Goal: Task Accomplishment & Management: Manage account settings

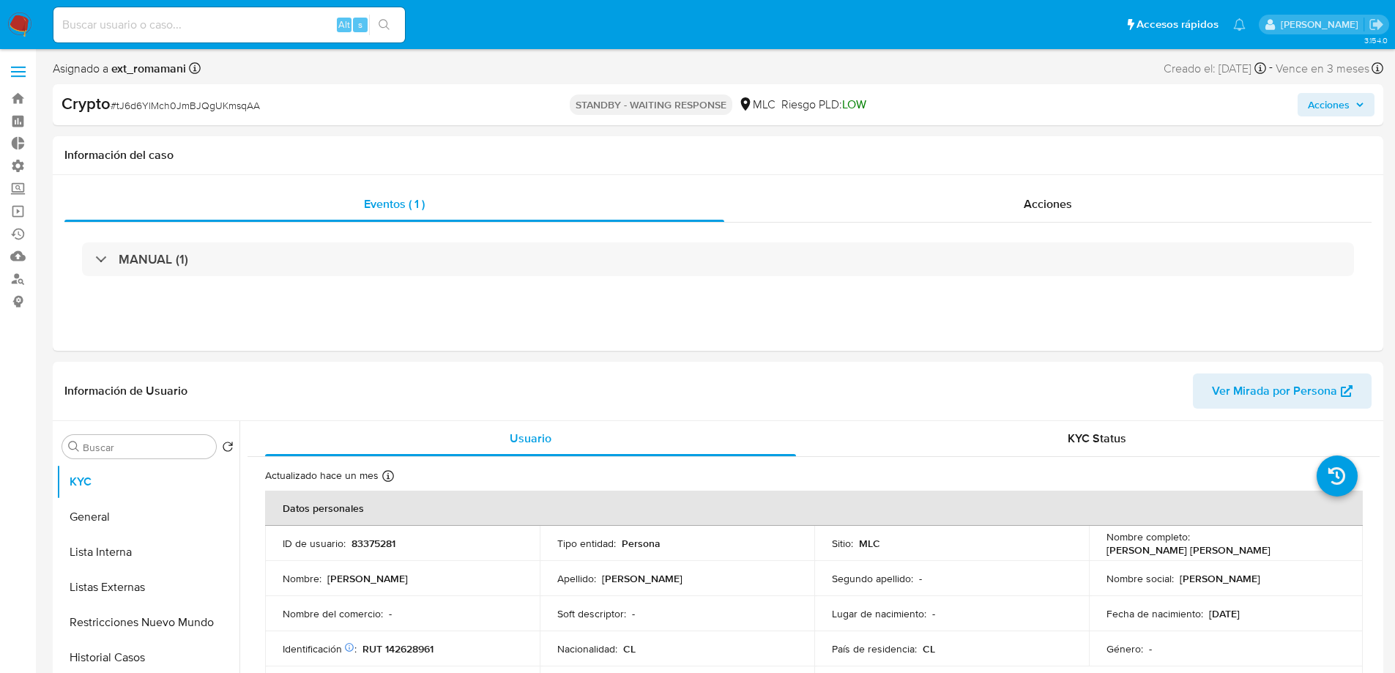
select select "10"
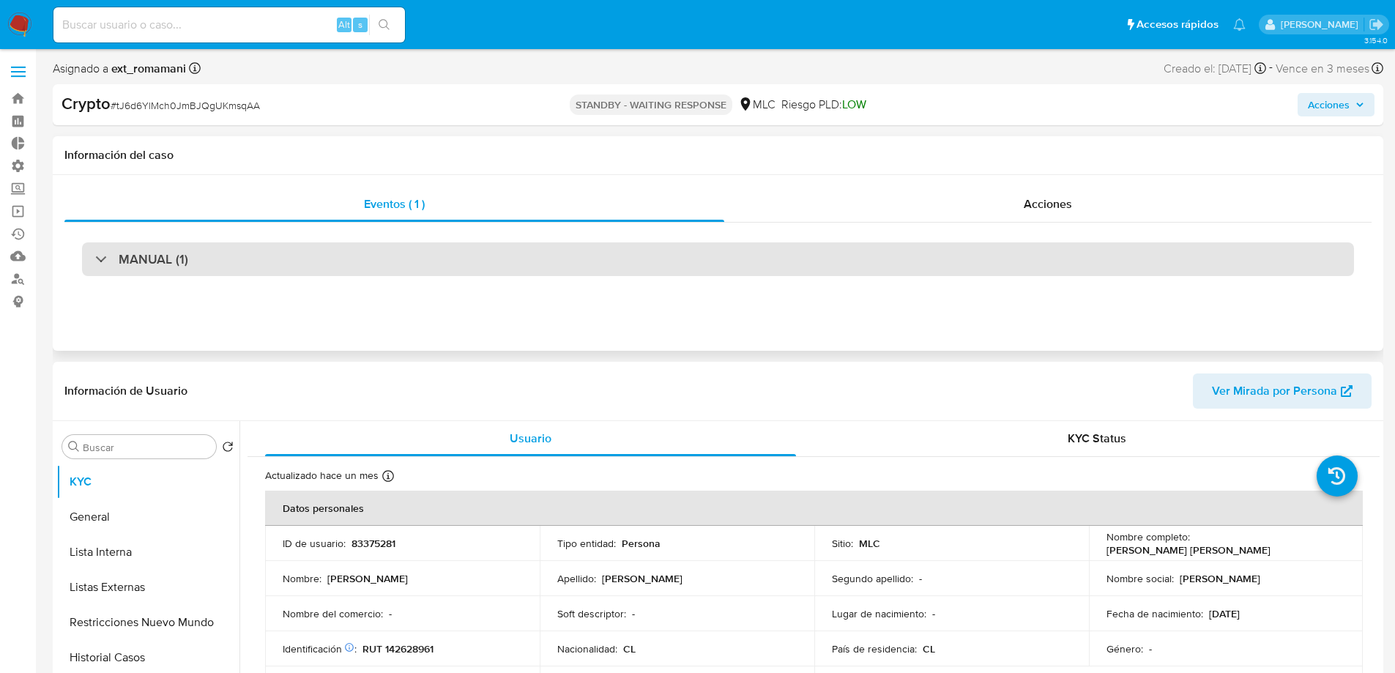
click at [857, 251] on div "MANUAL (1)" at bounding box center [718, 259] width 1272 height 34
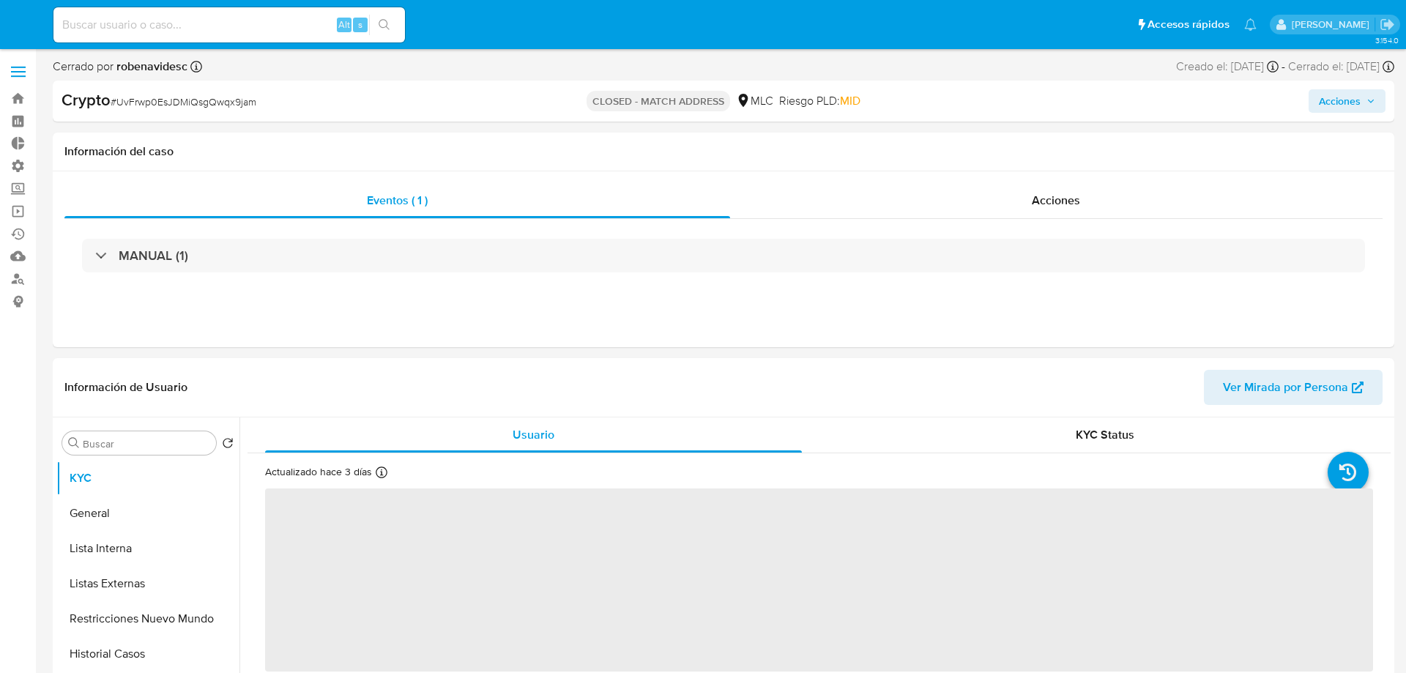
select select "10"
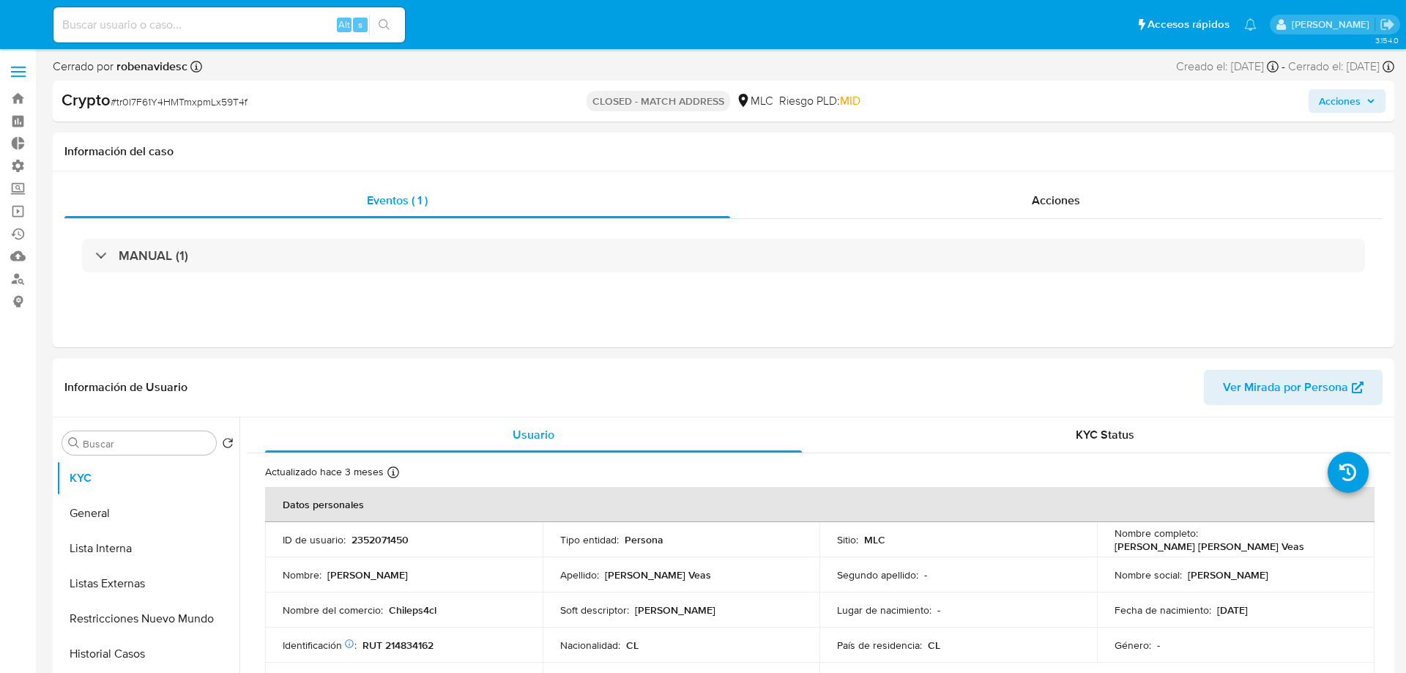
select select "10"
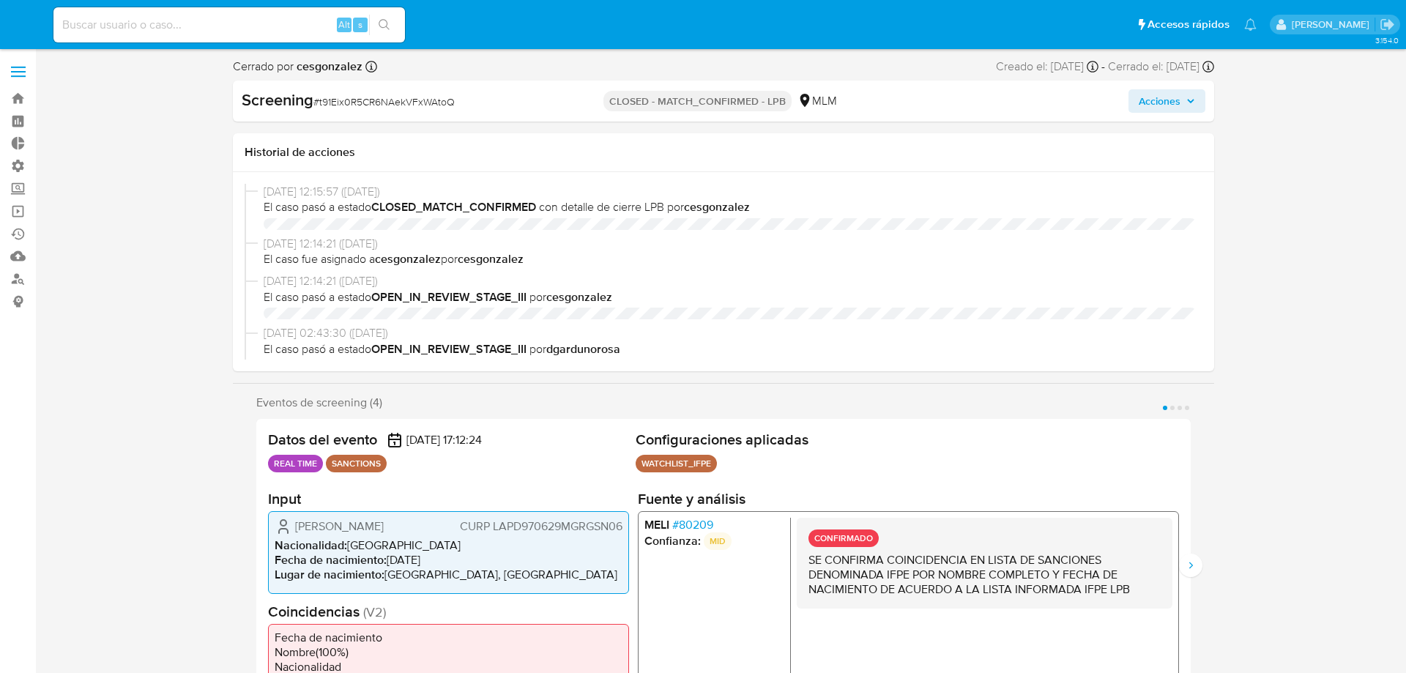
select select "10"
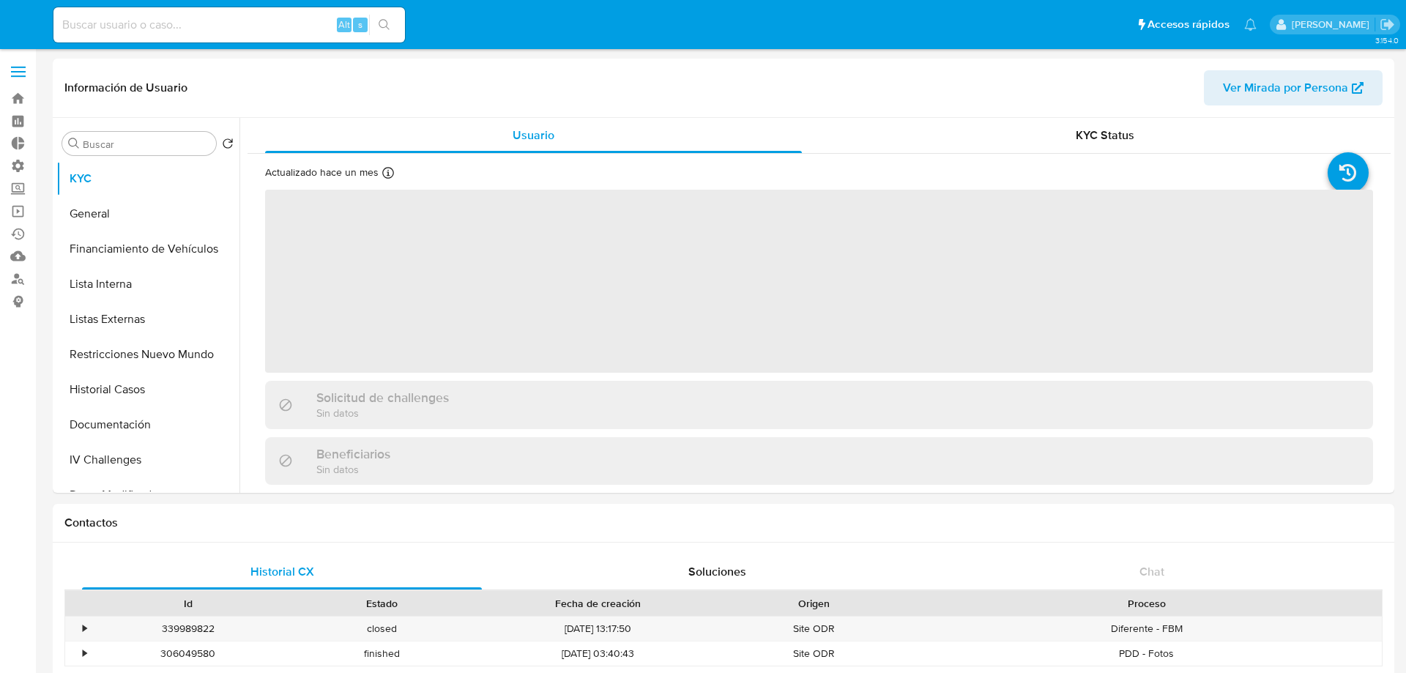
select select "10"
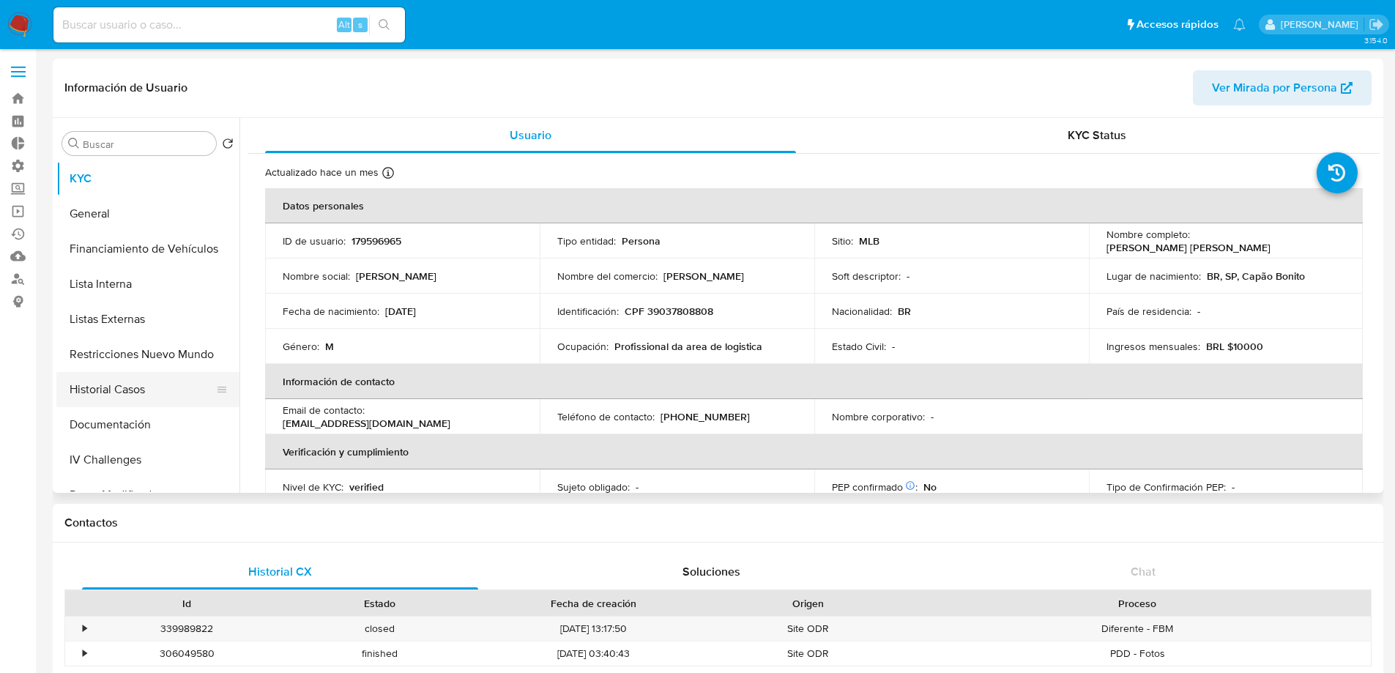
click at [100, 373] on button "Historial Casos" at bounding box center [141, 389] width 171 height 35
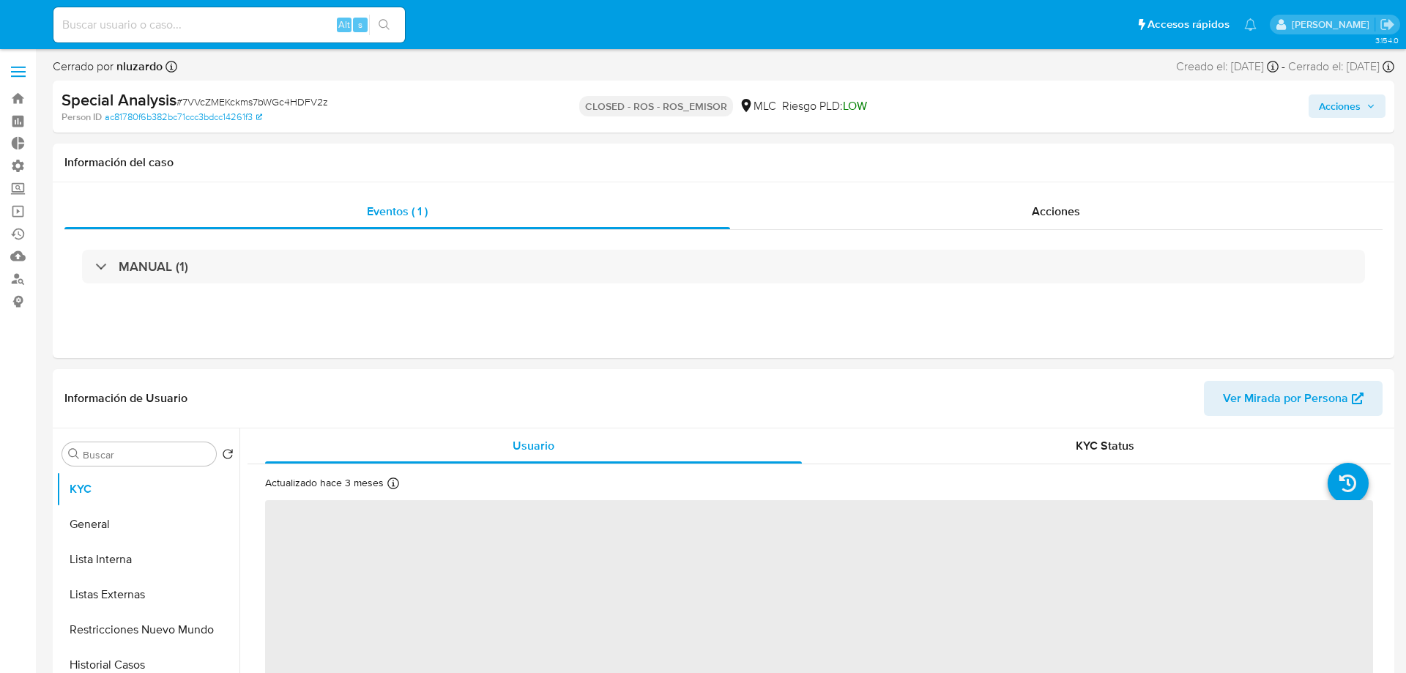
select select "10"
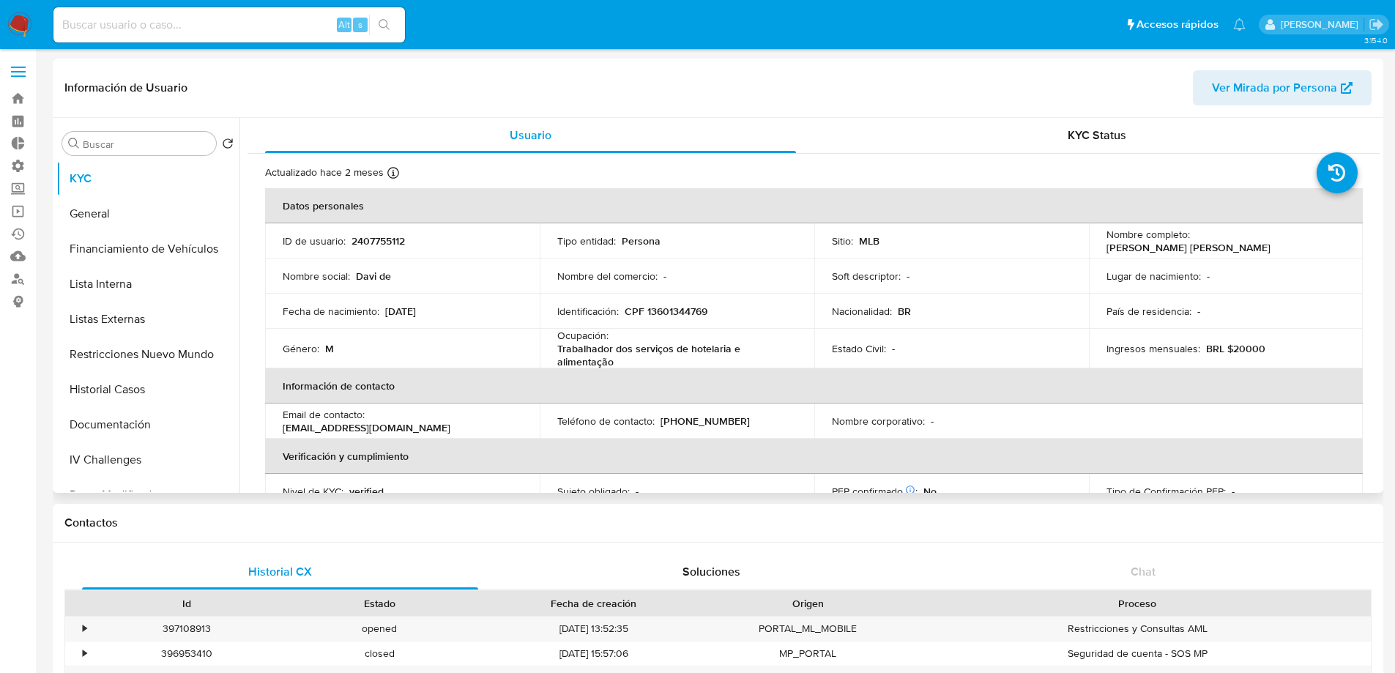
select select "10"
click at [132, 401] on button "Historial Casos" at bounding box center [141, 389] width 171 height 35
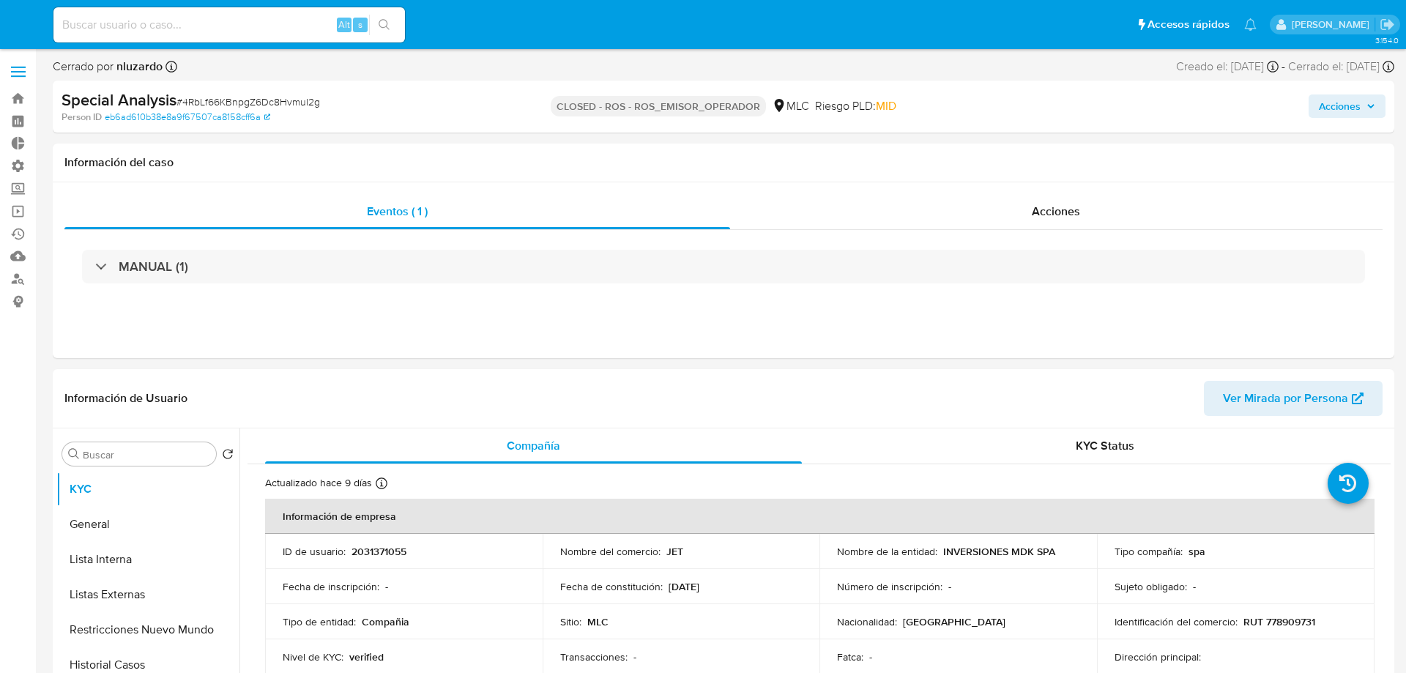
select select "10"
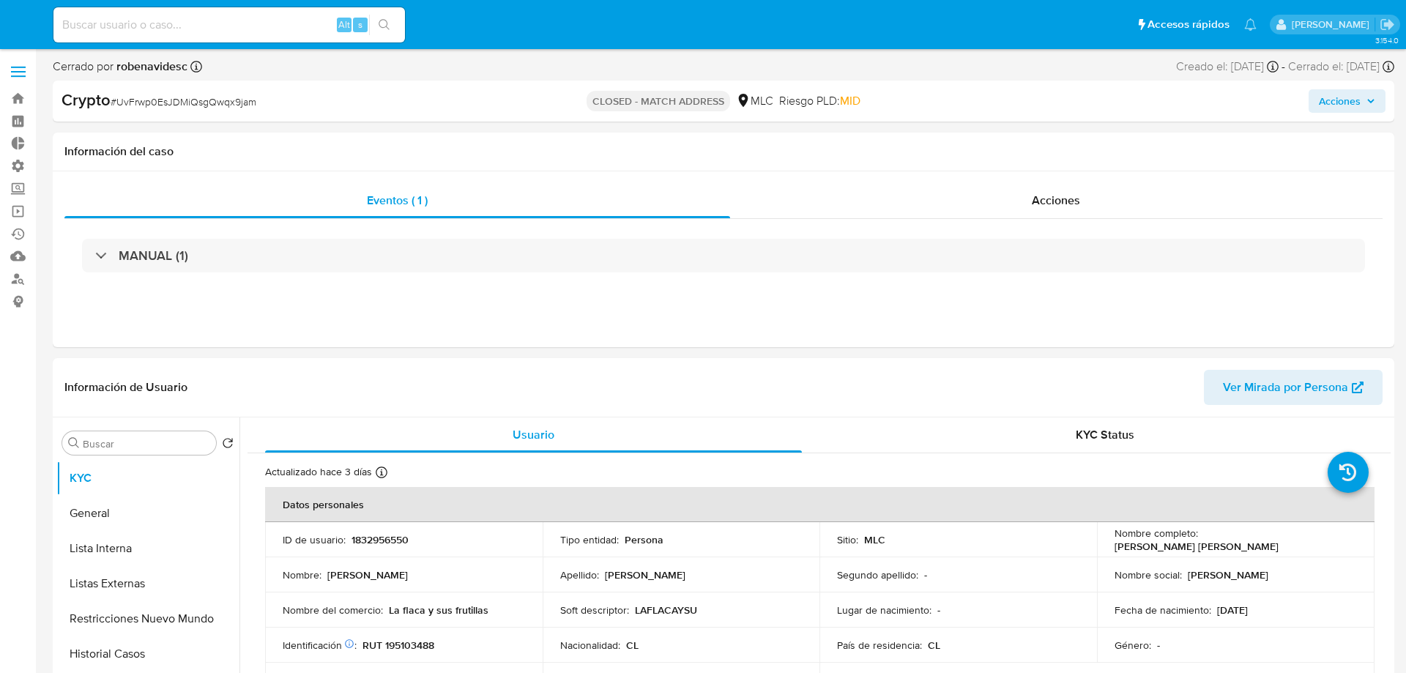
select select "10"
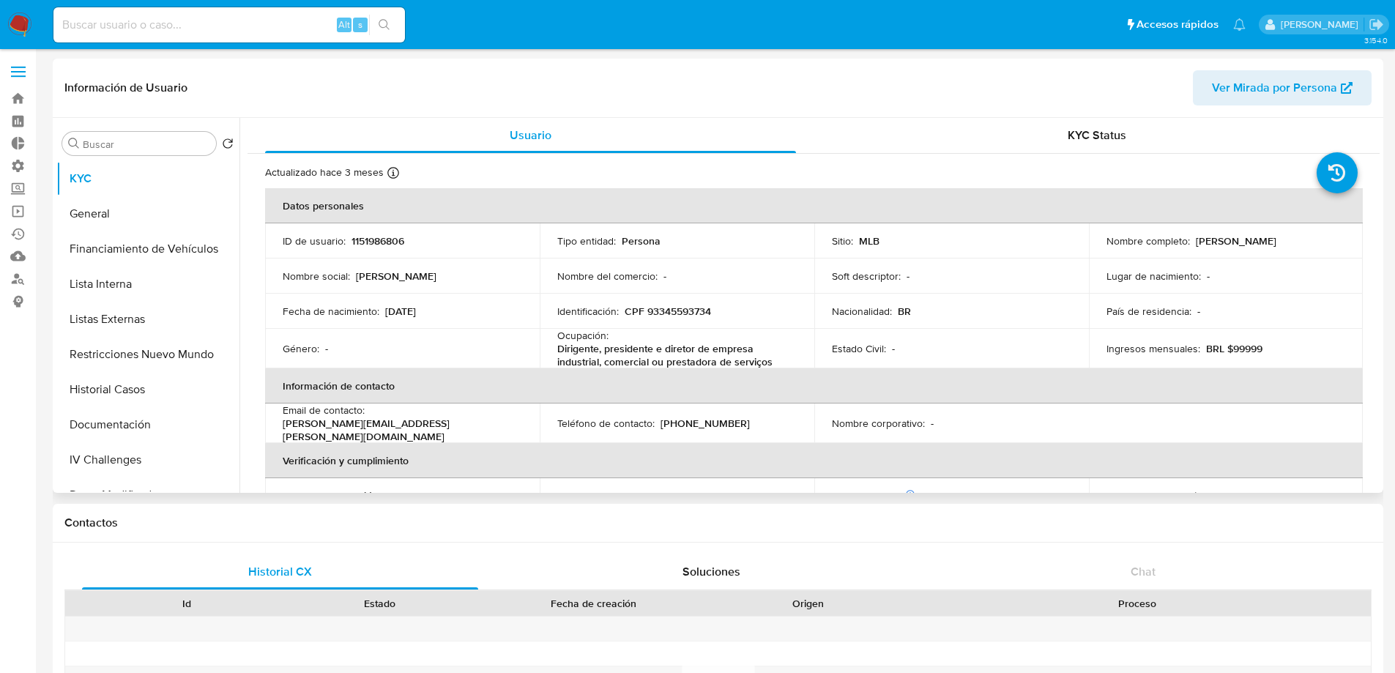
select select "10"
click at [138, 395] on button "Historial Casos" at bounding box center [141, 389] width 171 height 35
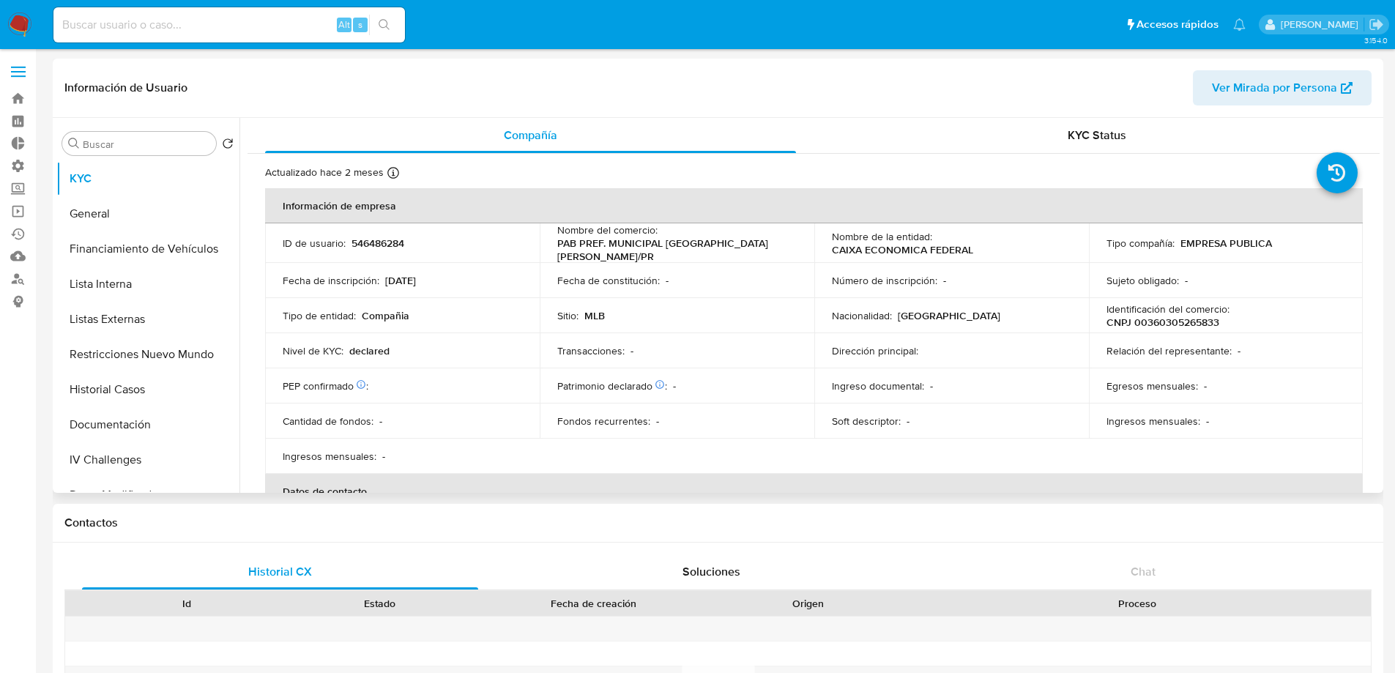
select select "10"
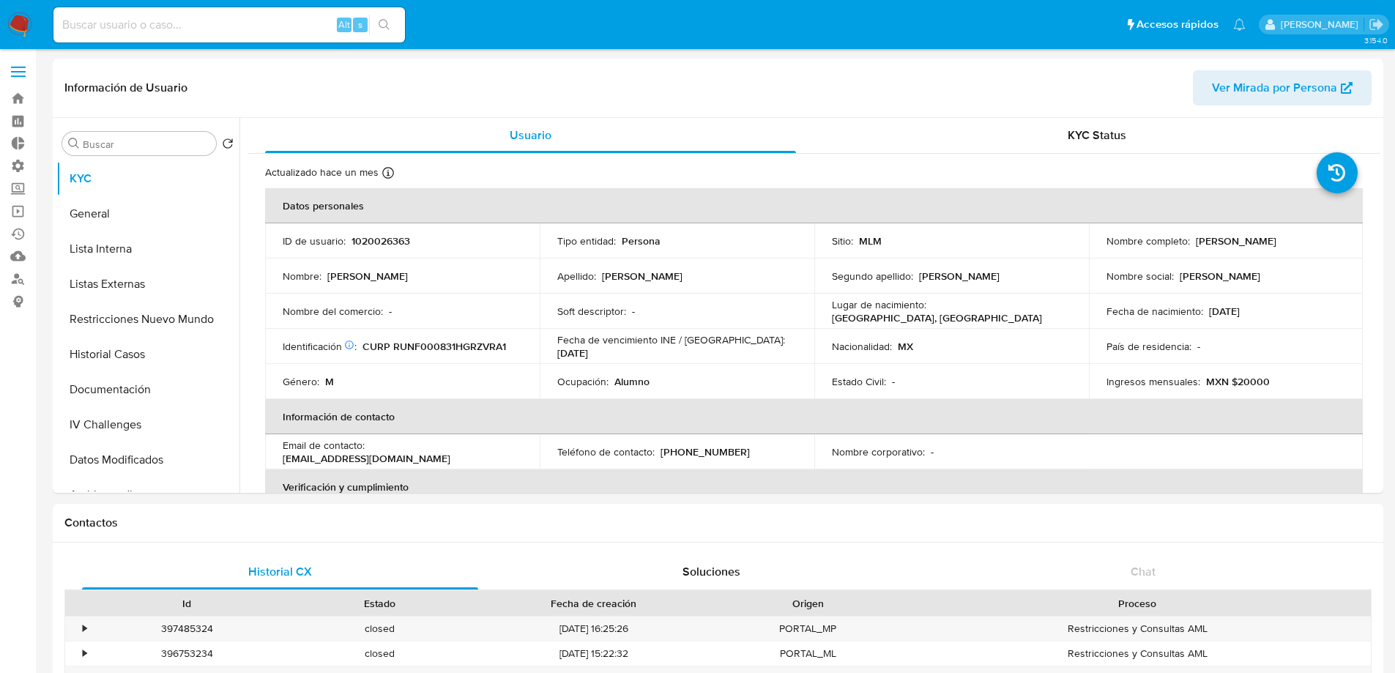
select select "10"
click at [122, 358] on button "Historial Casos" at bounding box center [141, 354] width 171 height 35
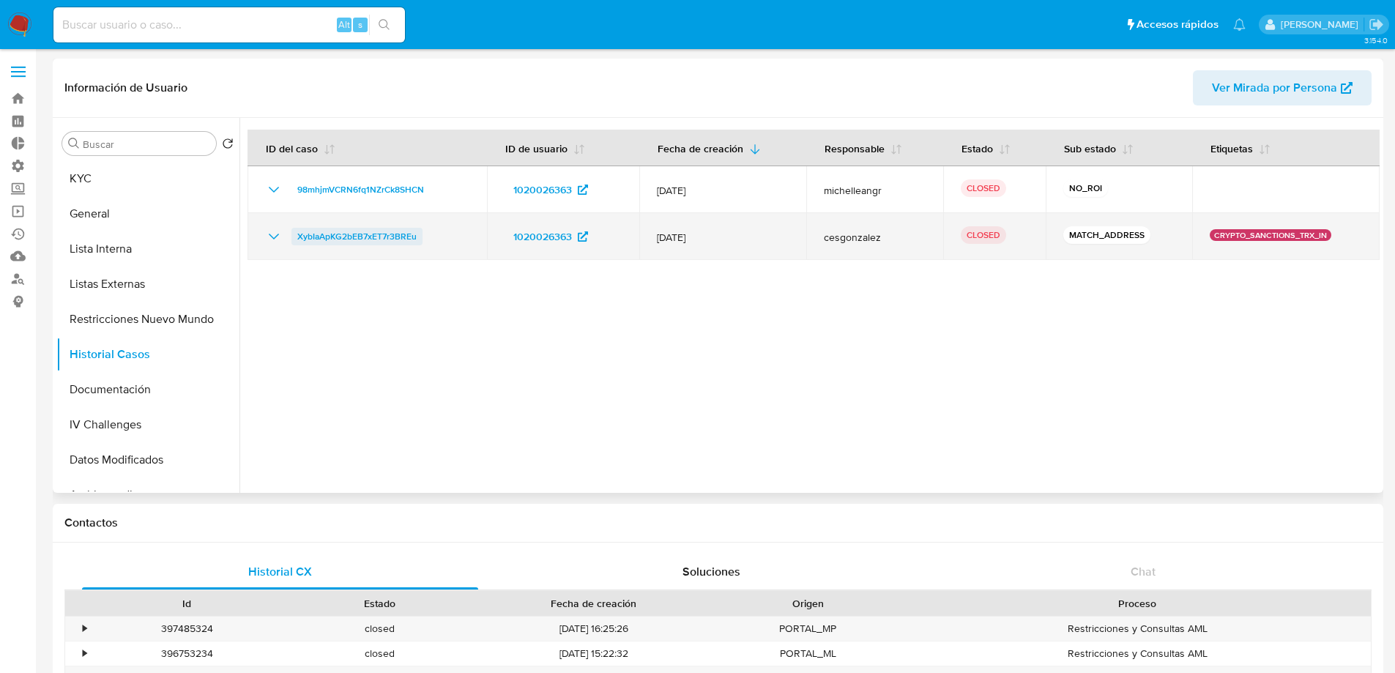
click at [380, 236] on span "XybIaApKG2bEB7xET7r3BREu" at bounding box center [356, 237] width 119 height 18
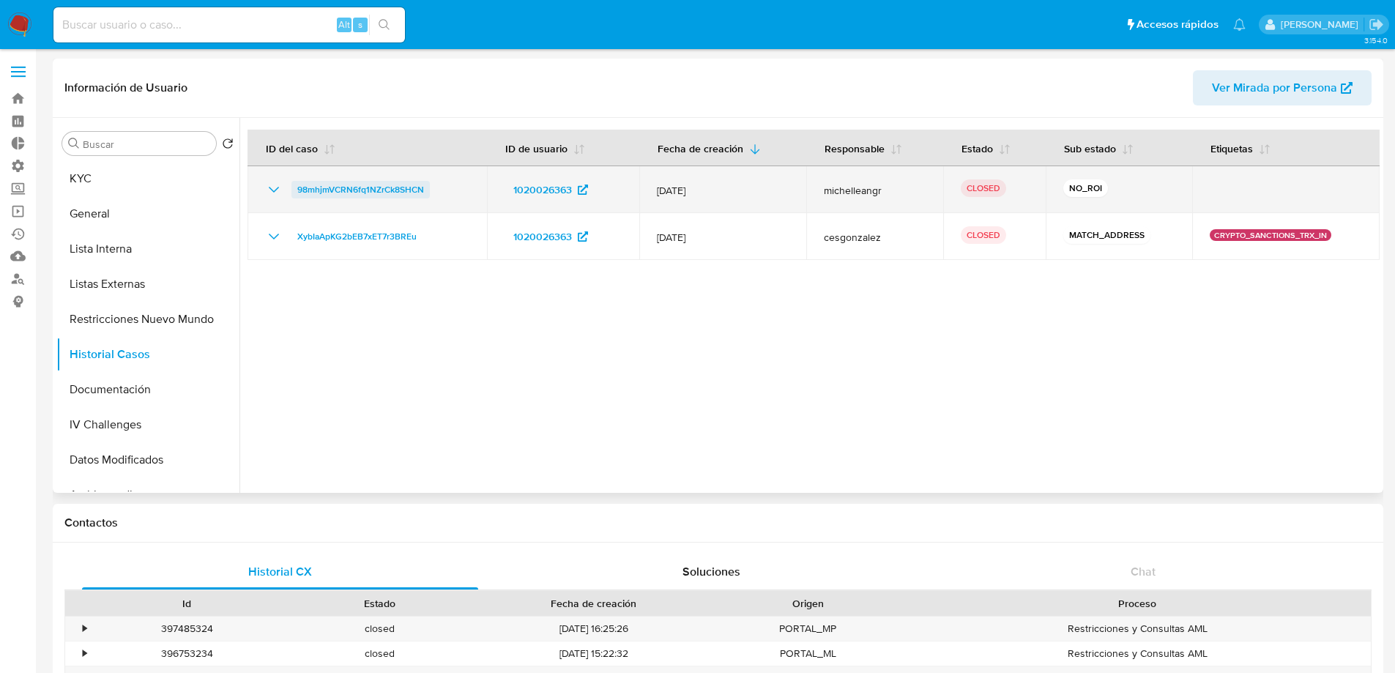
click at [392, 185] on span "98mhjmVCRN6fq1NZrCk8SHCN" at bounding box center [360, 190] width 127 height 18
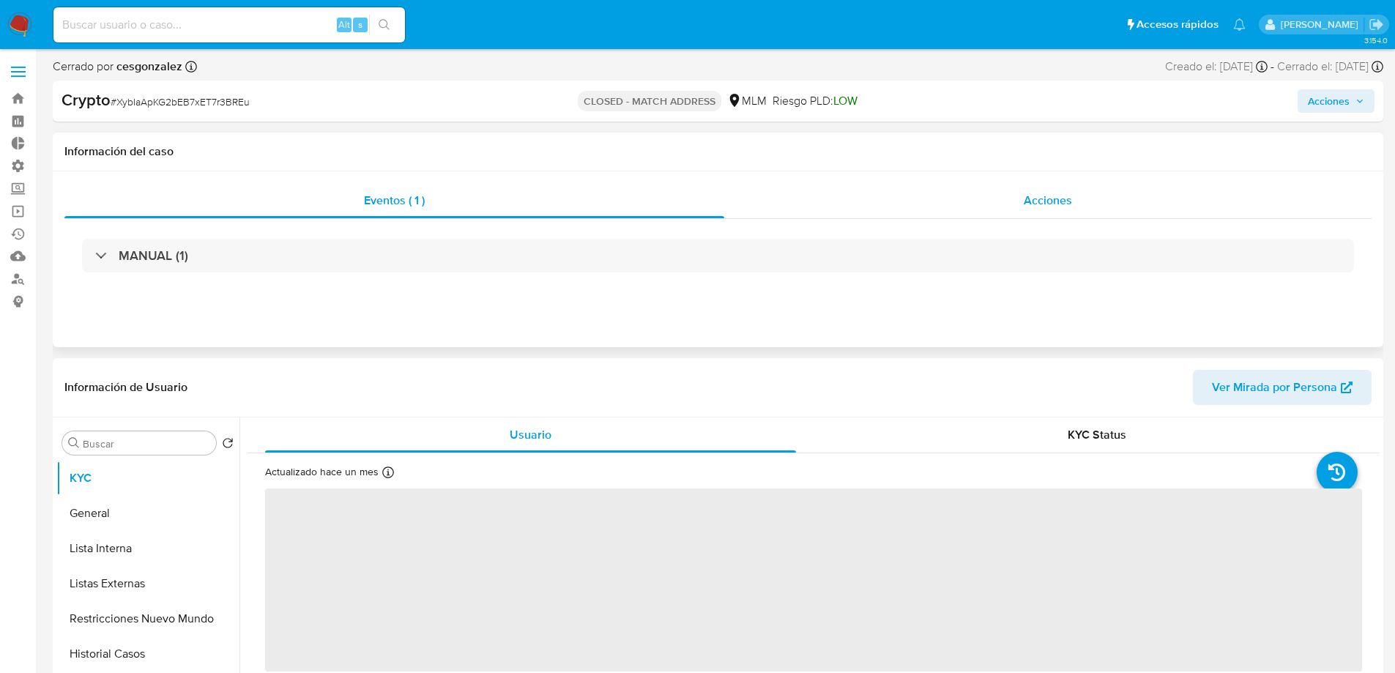
click at [1002, 209] on div "Acciones" at bounding box center [1047, 200] width 647 height 35
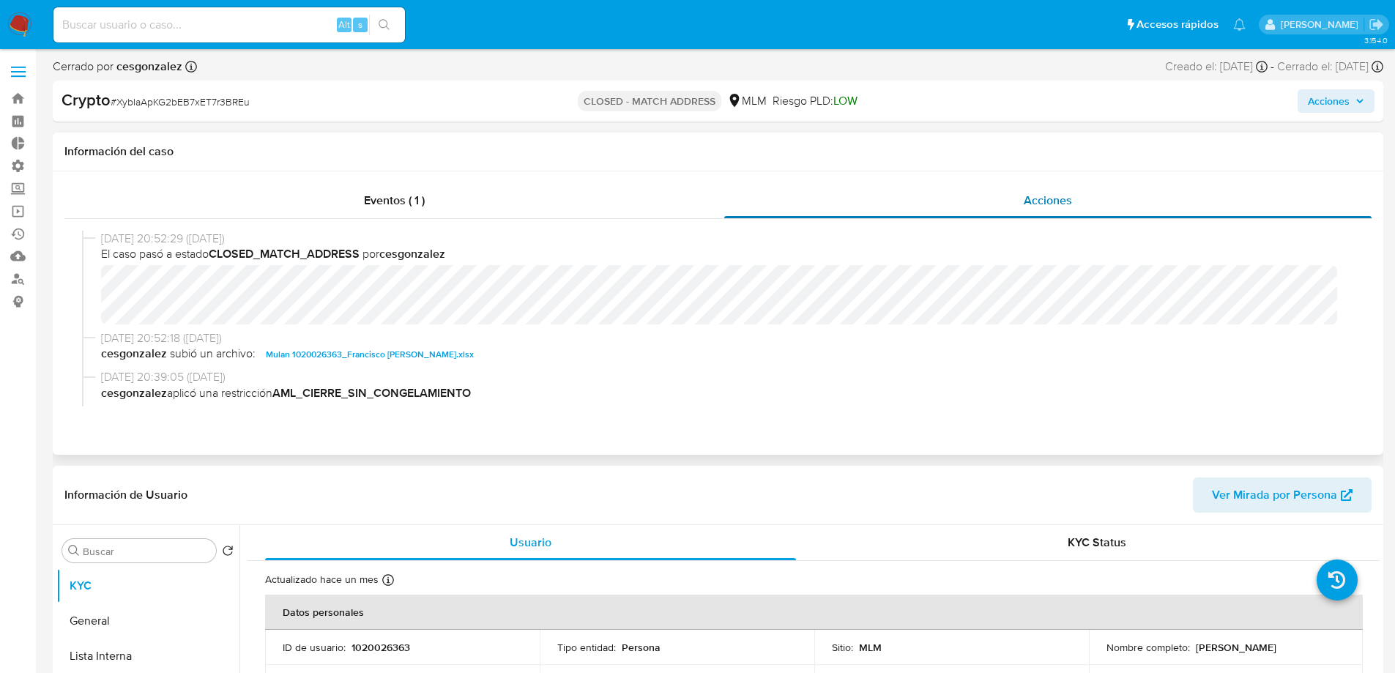
select select "10"
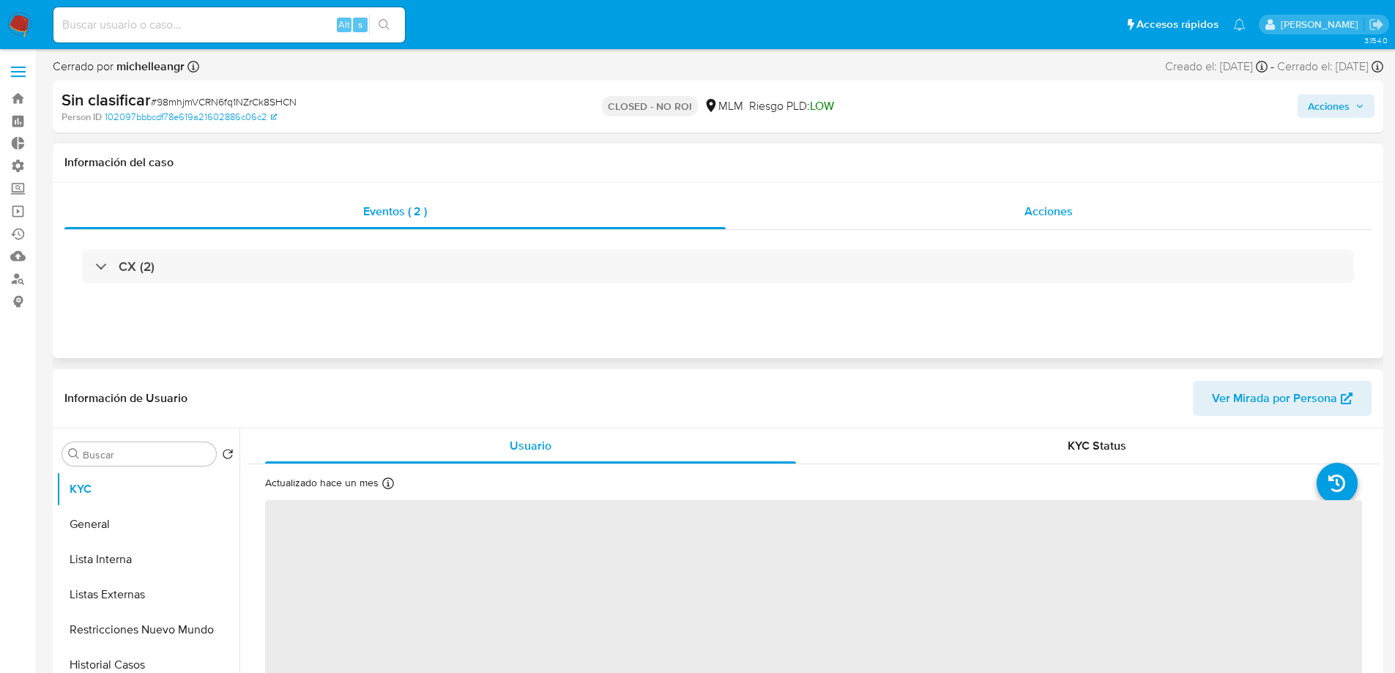
click at [986, 200] on div "Acciones" at bounding box center [1049, 211] width 646 height 35
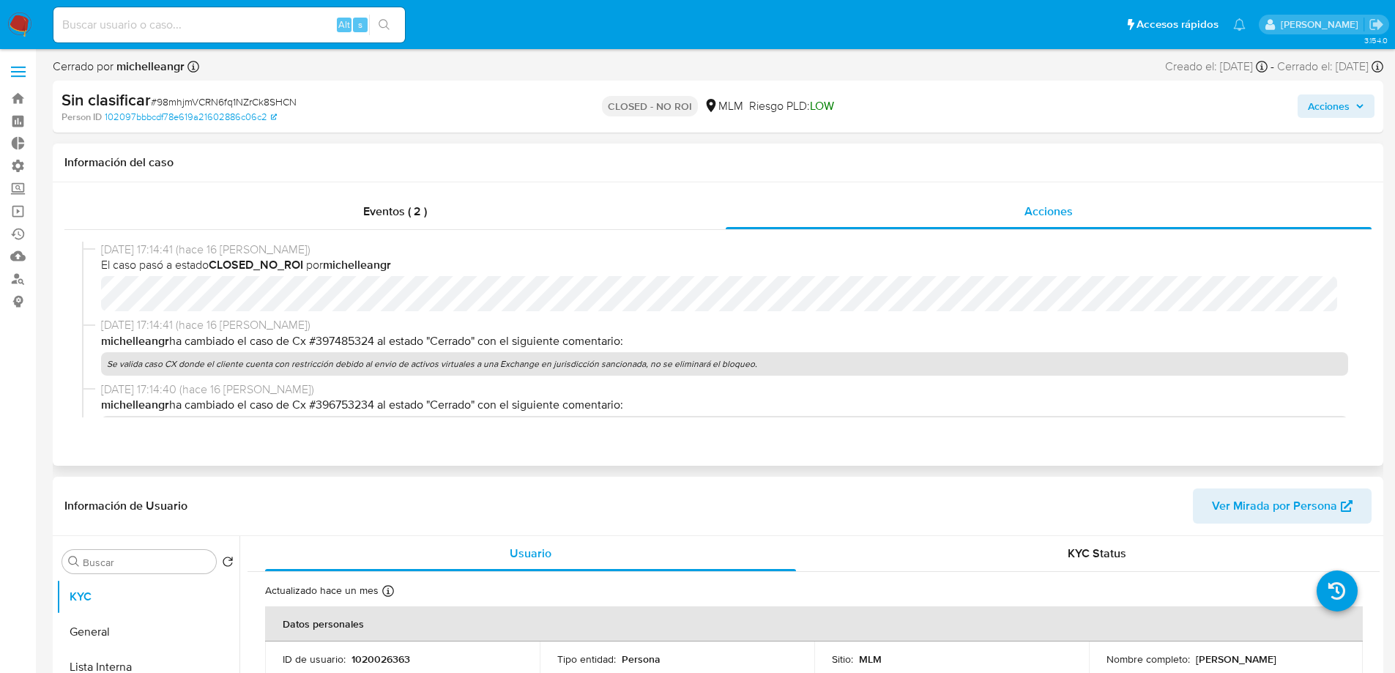
select select "10"
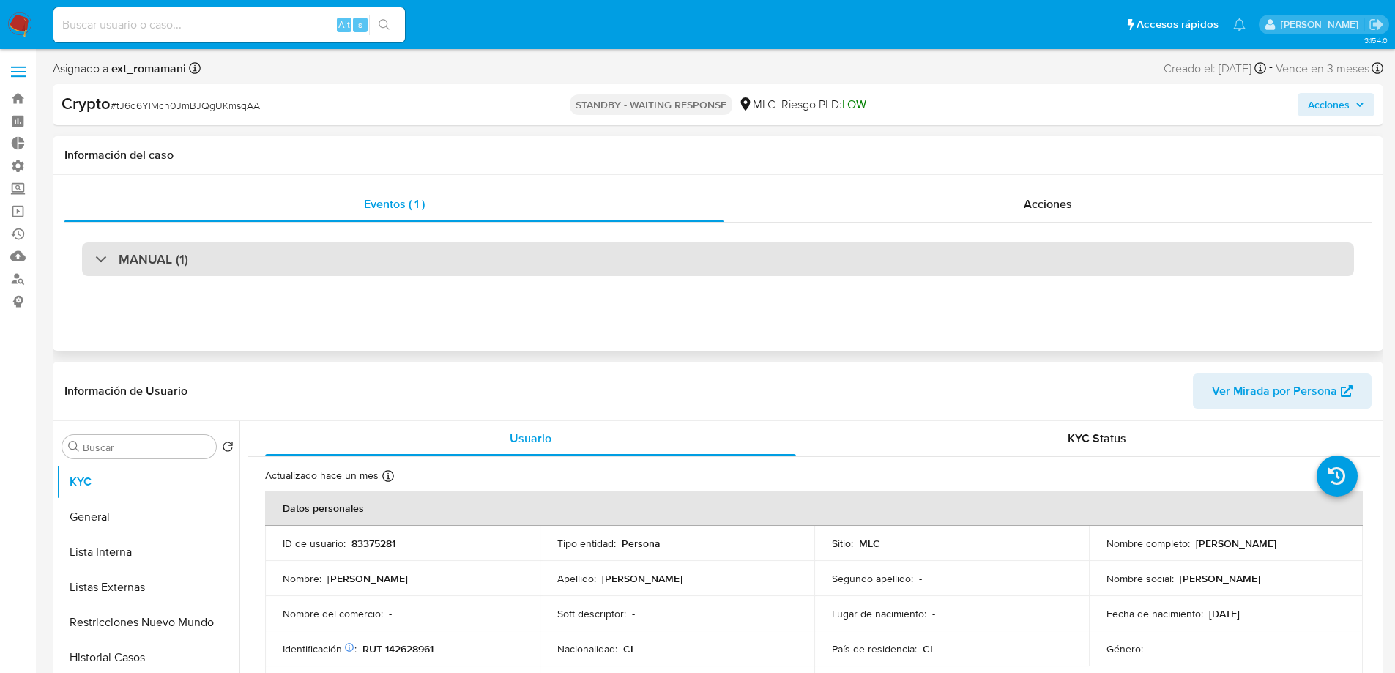
select select "10"
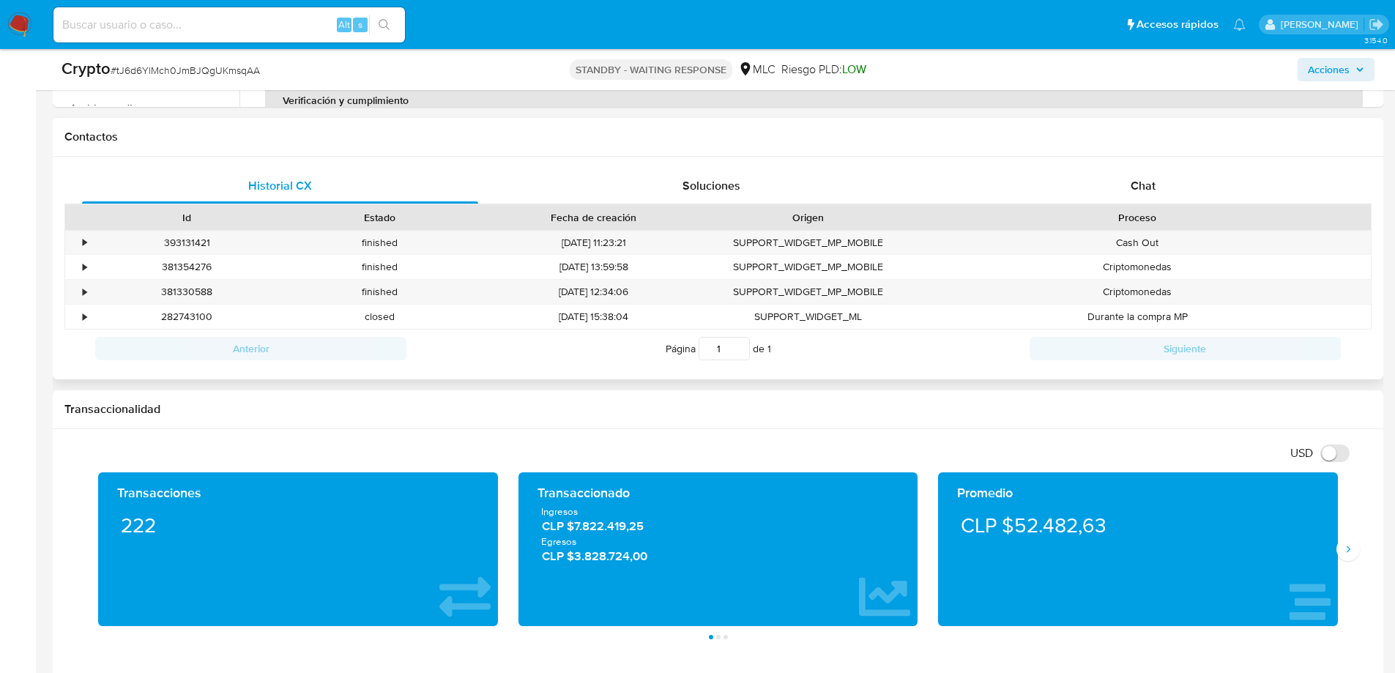
scroll to position [513, 0]
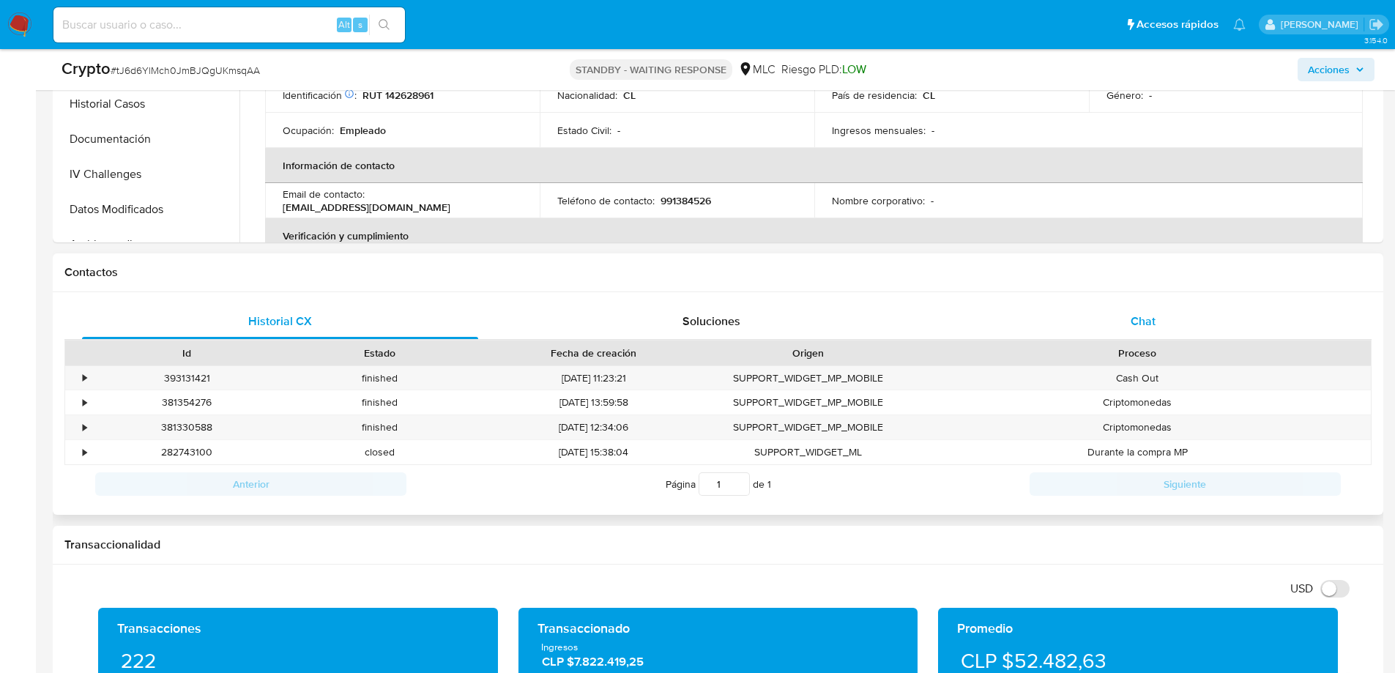
click at [1136, 311] on div "Chat" at bounding box center [1143, 321] width 396 height 35
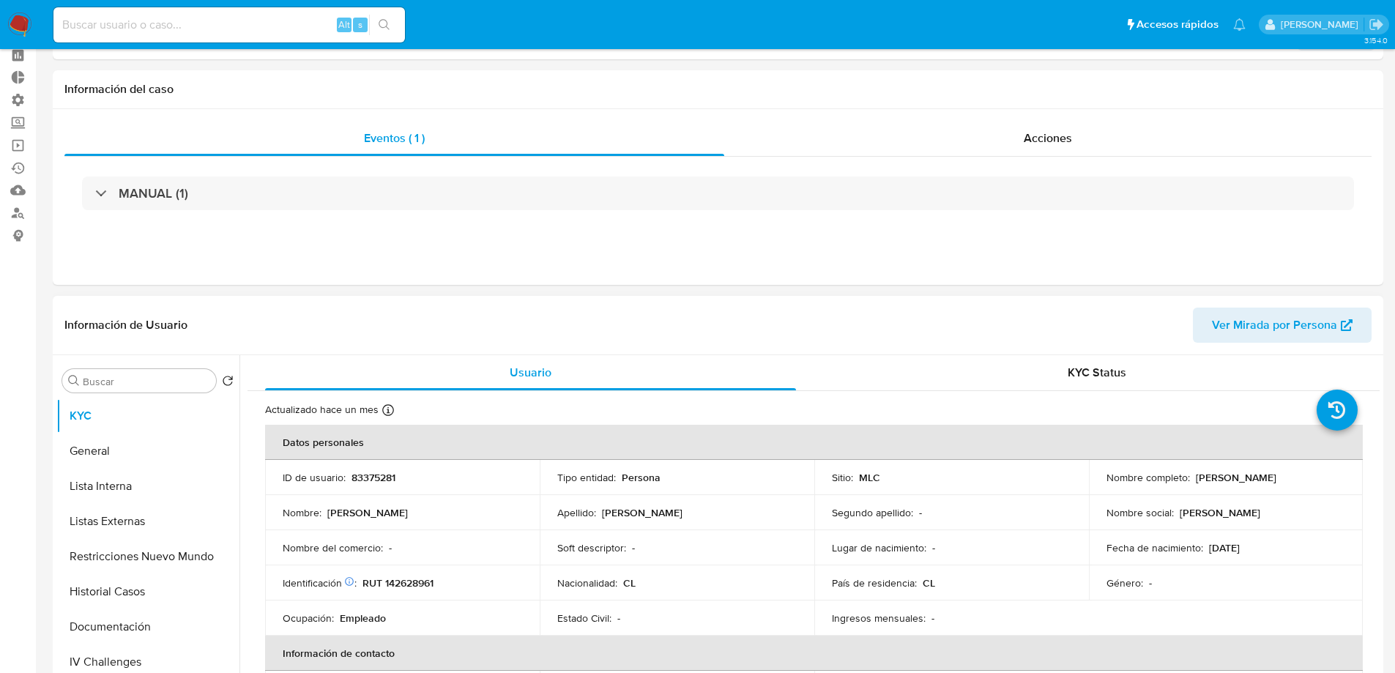
scroll to position [0, 0]
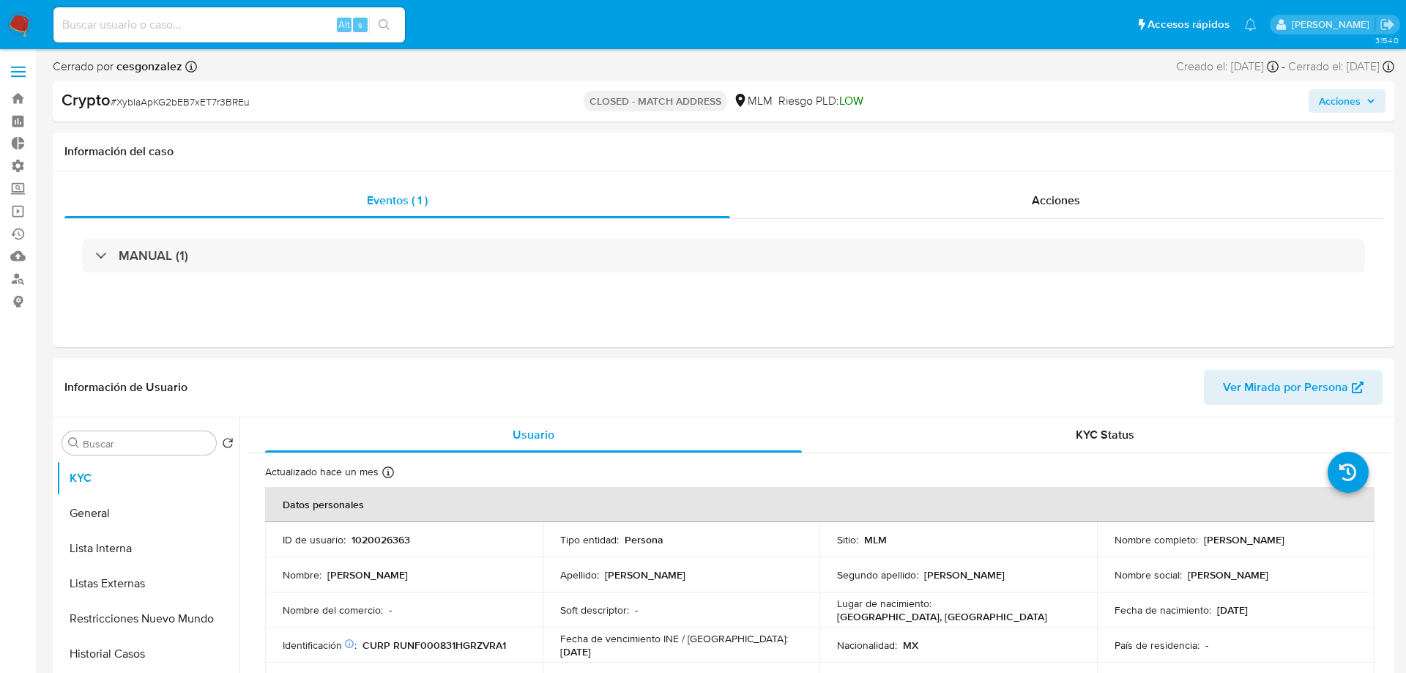
select select "10"
click at [1023, 207] on div "Acciones" at bounding box center [1047, 200] width 647 height 35
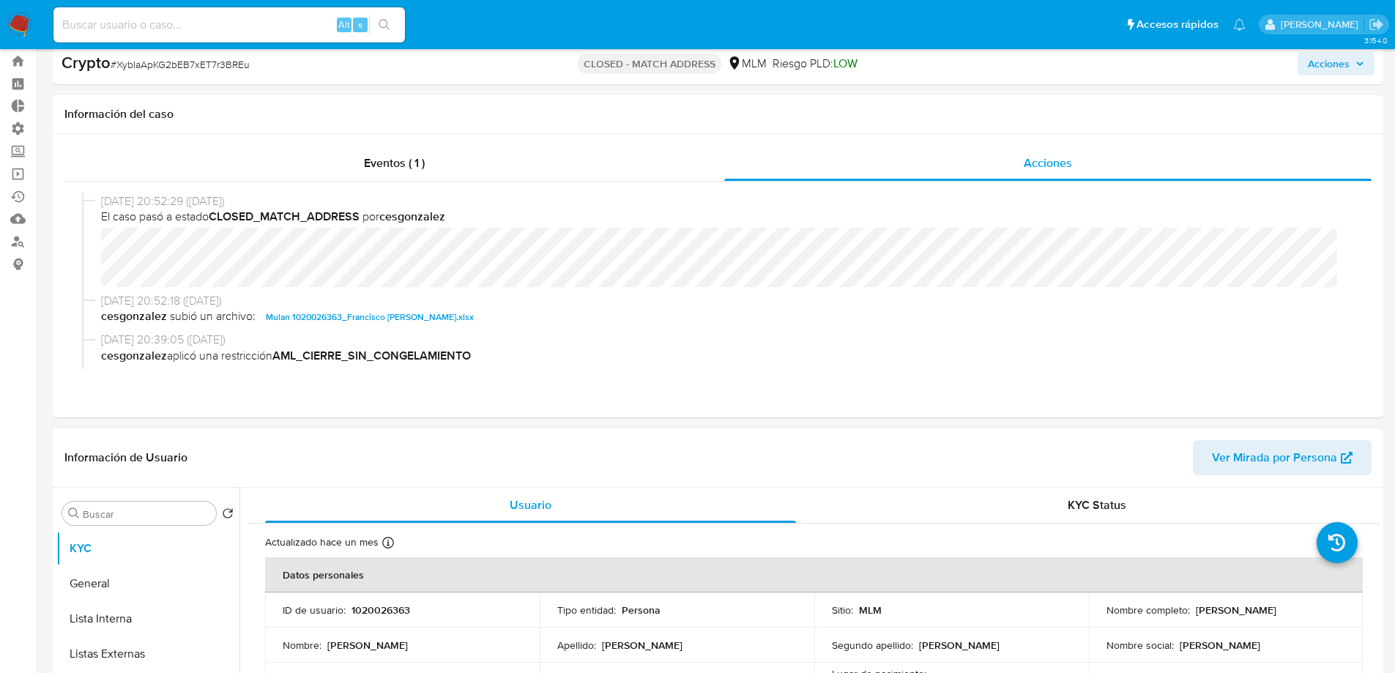
scroll to position [73, 0]
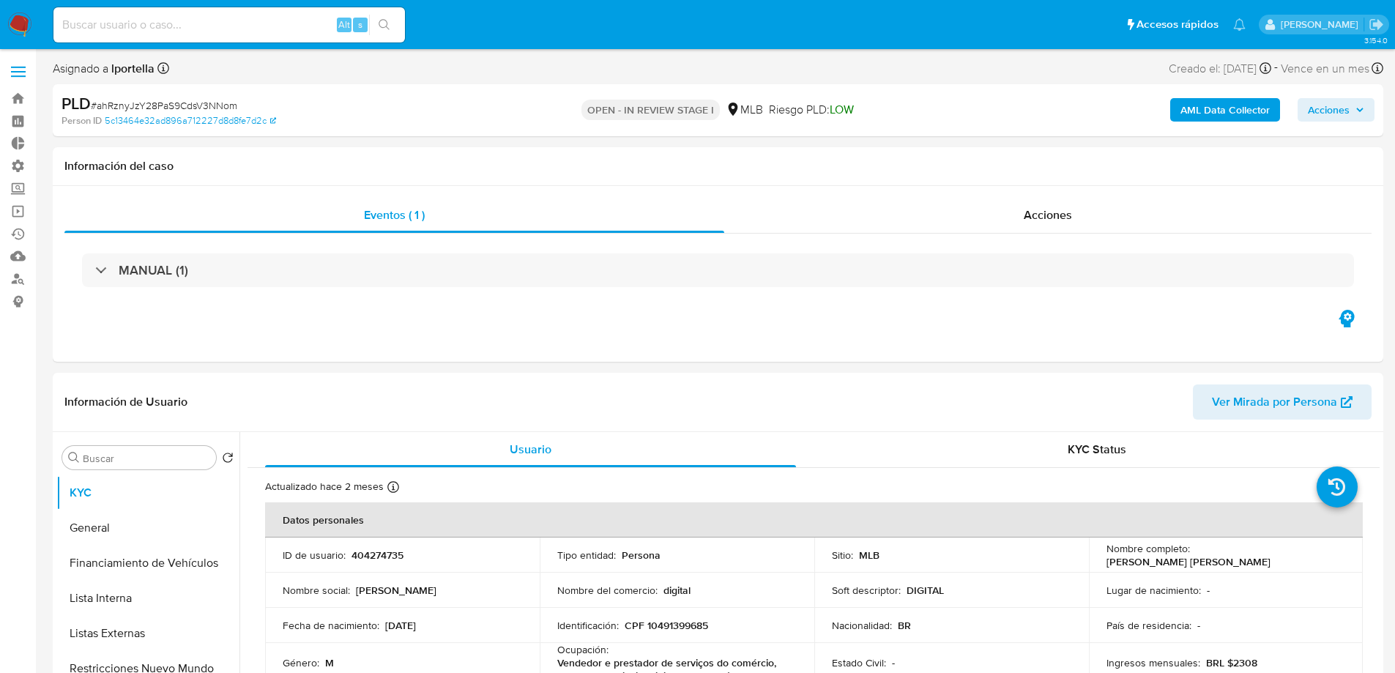
select select "10"
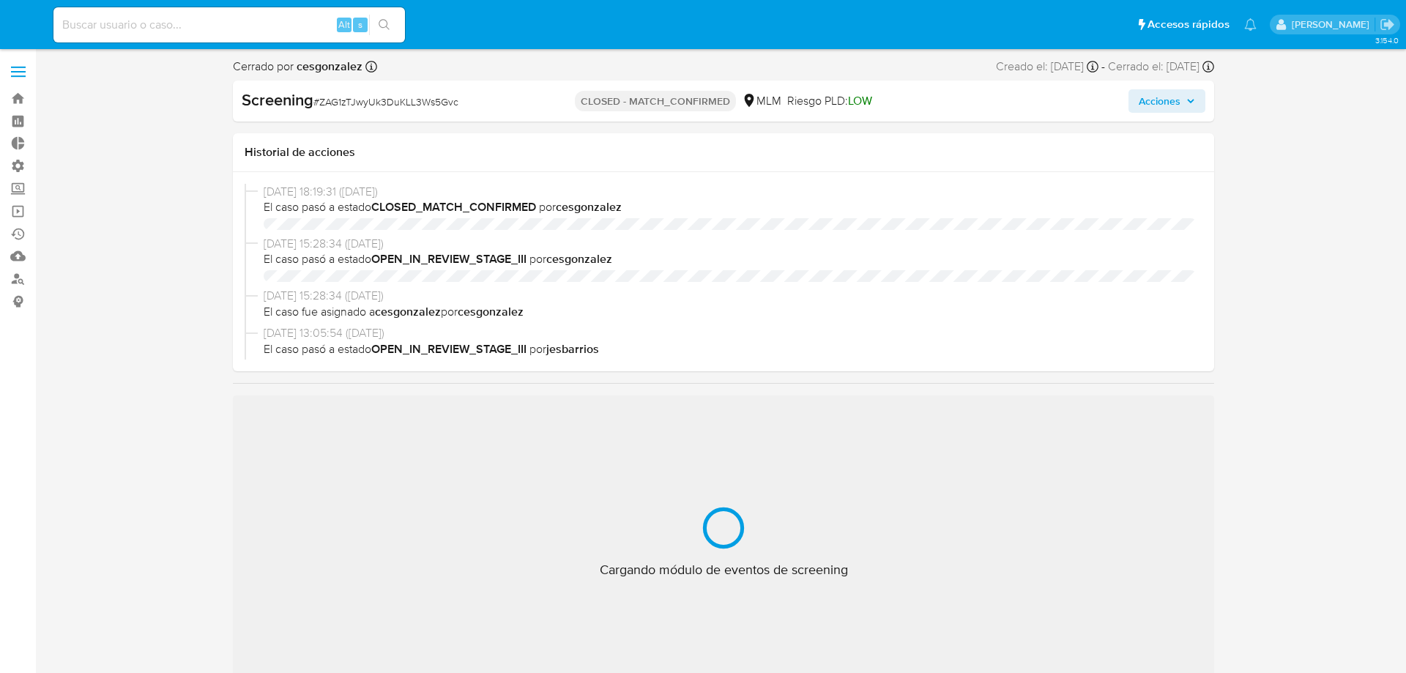
select select "10"
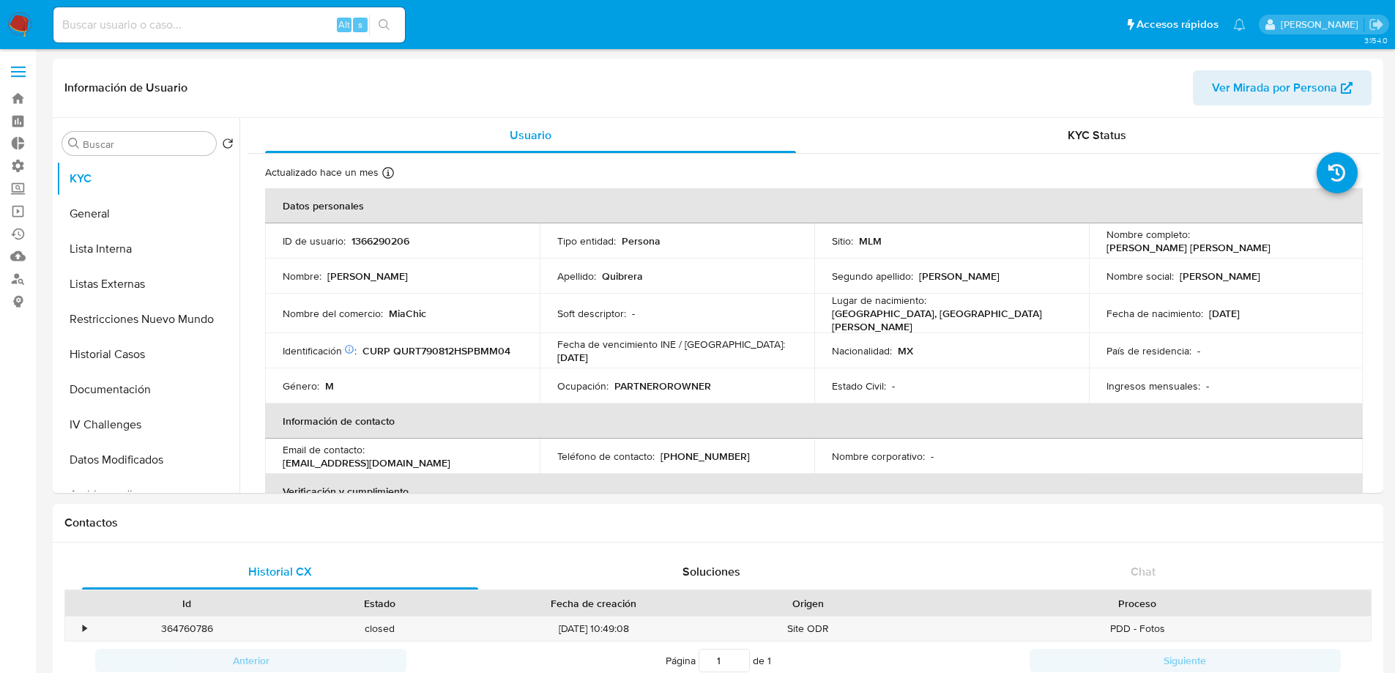
select select "10"
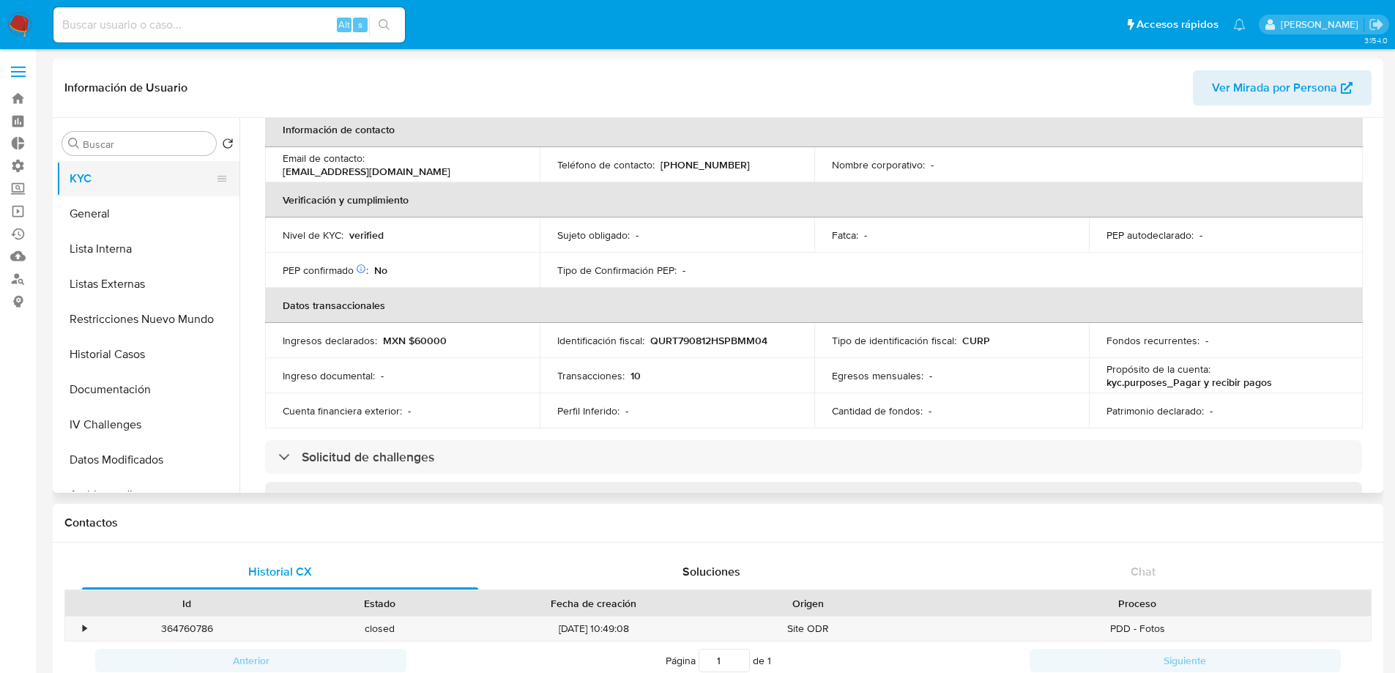
scroll to position [293, 0]
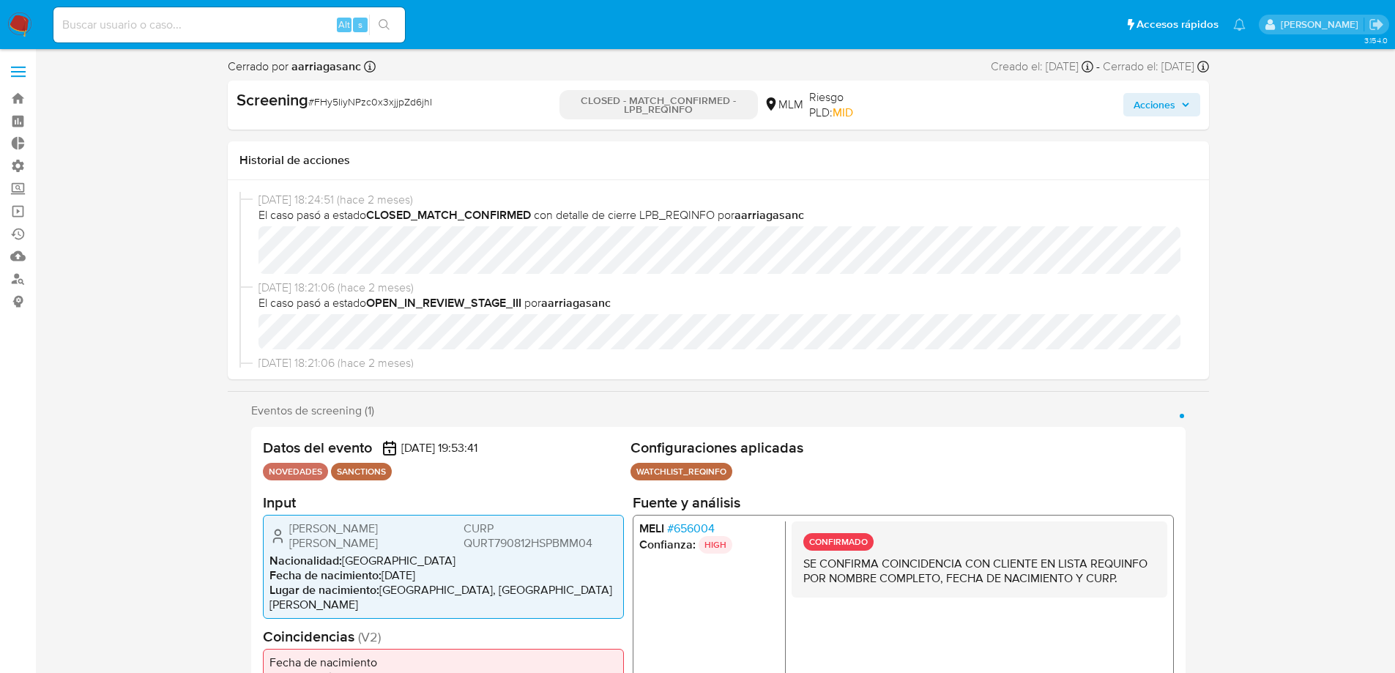
select select "10"
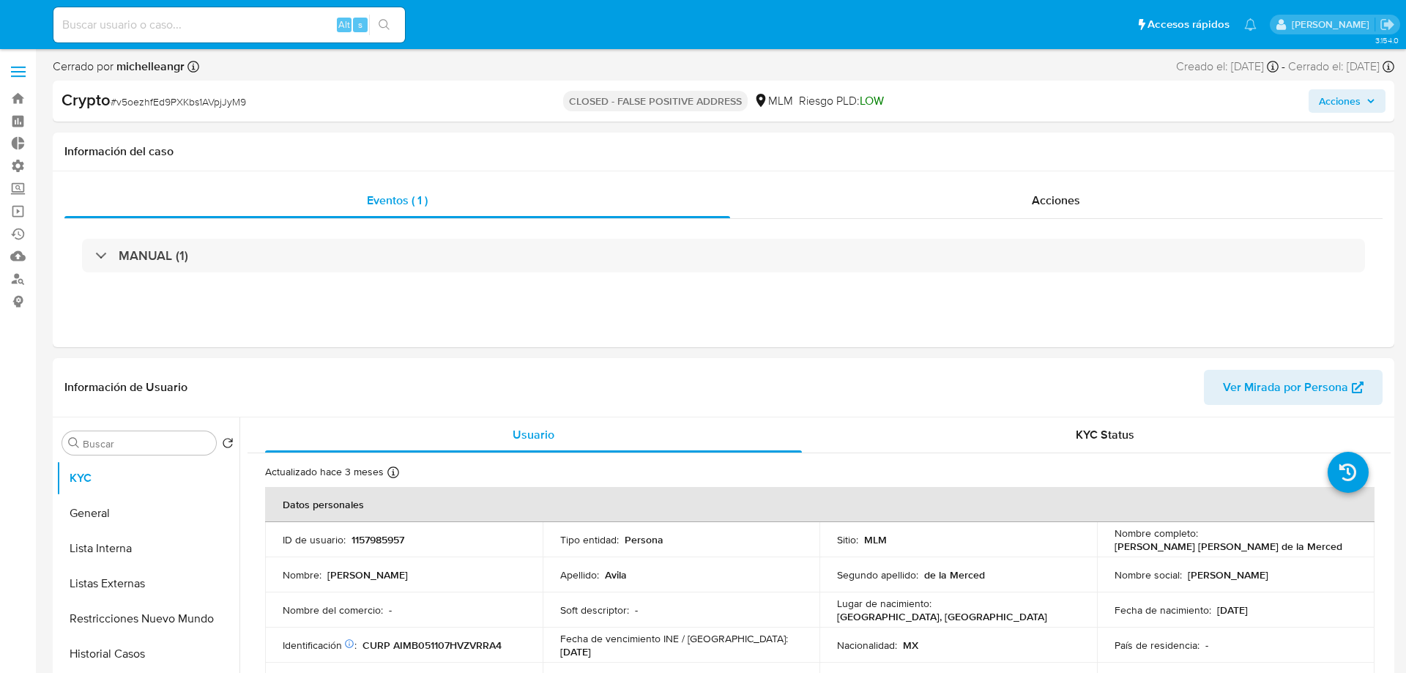
select select "10"
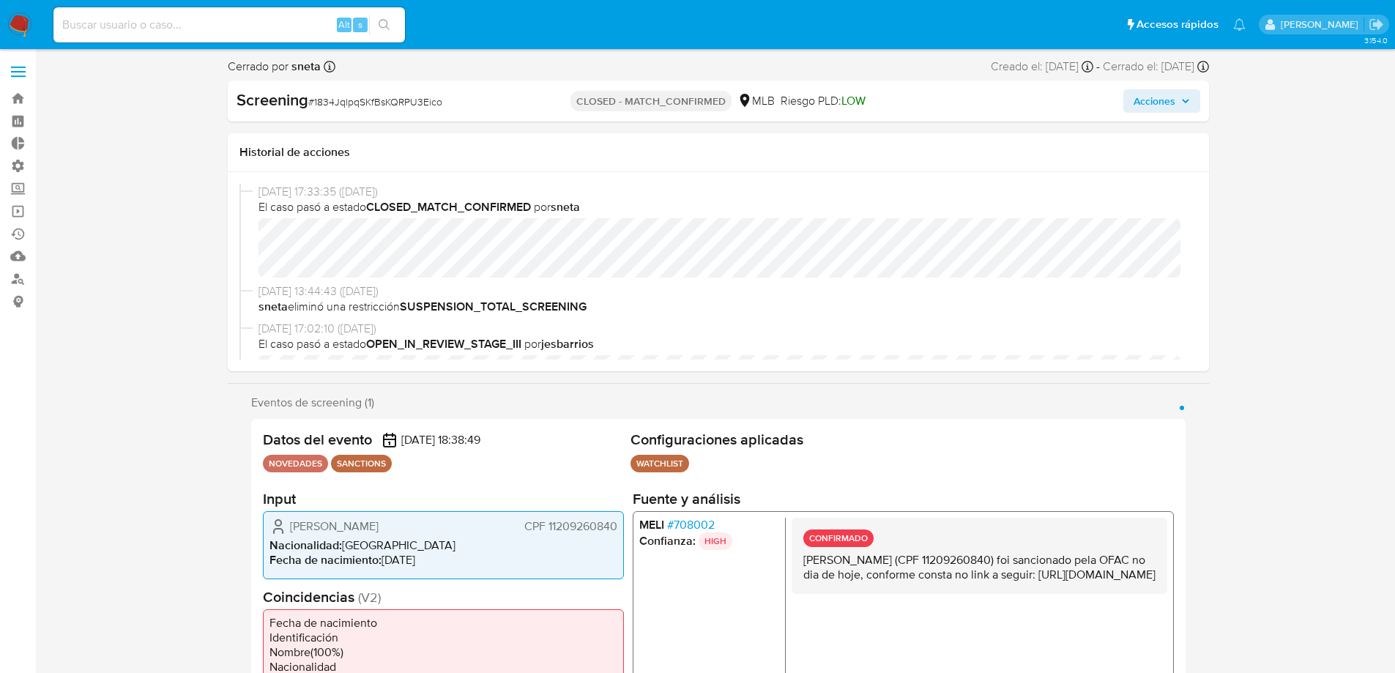
select select "10"
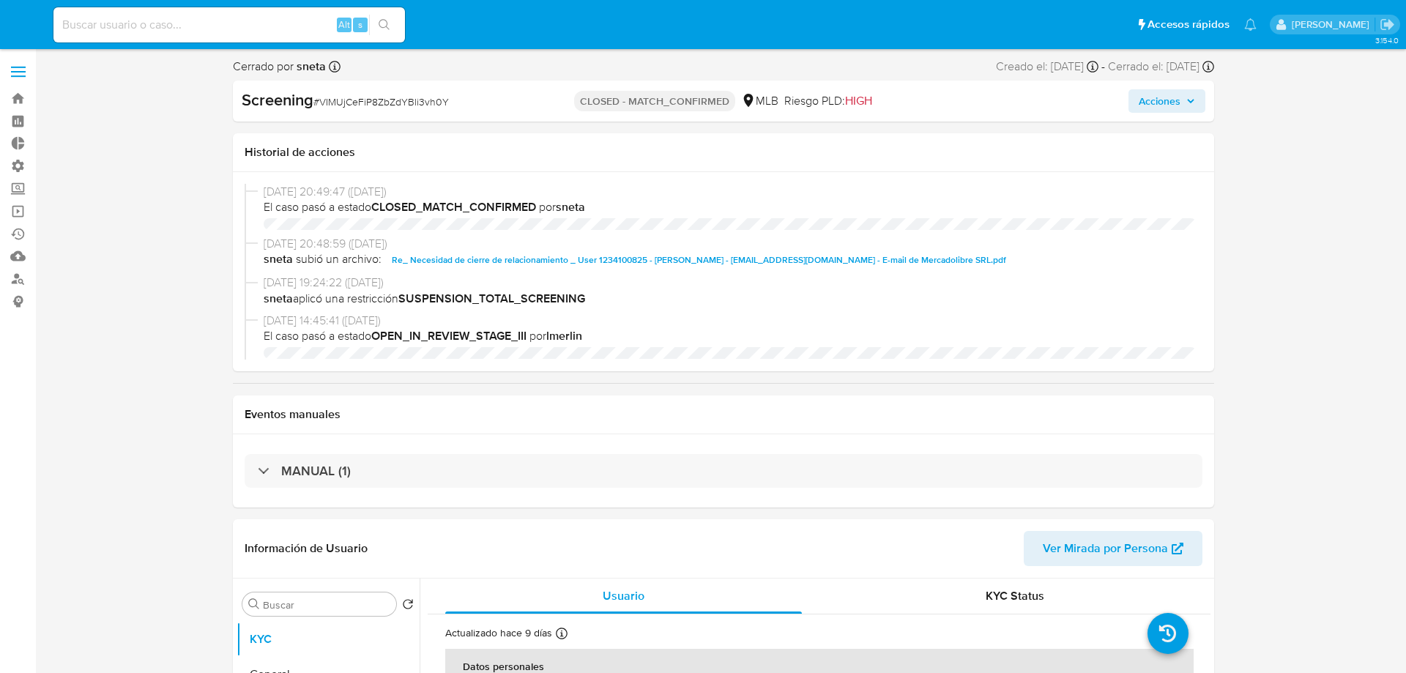
select select "10"
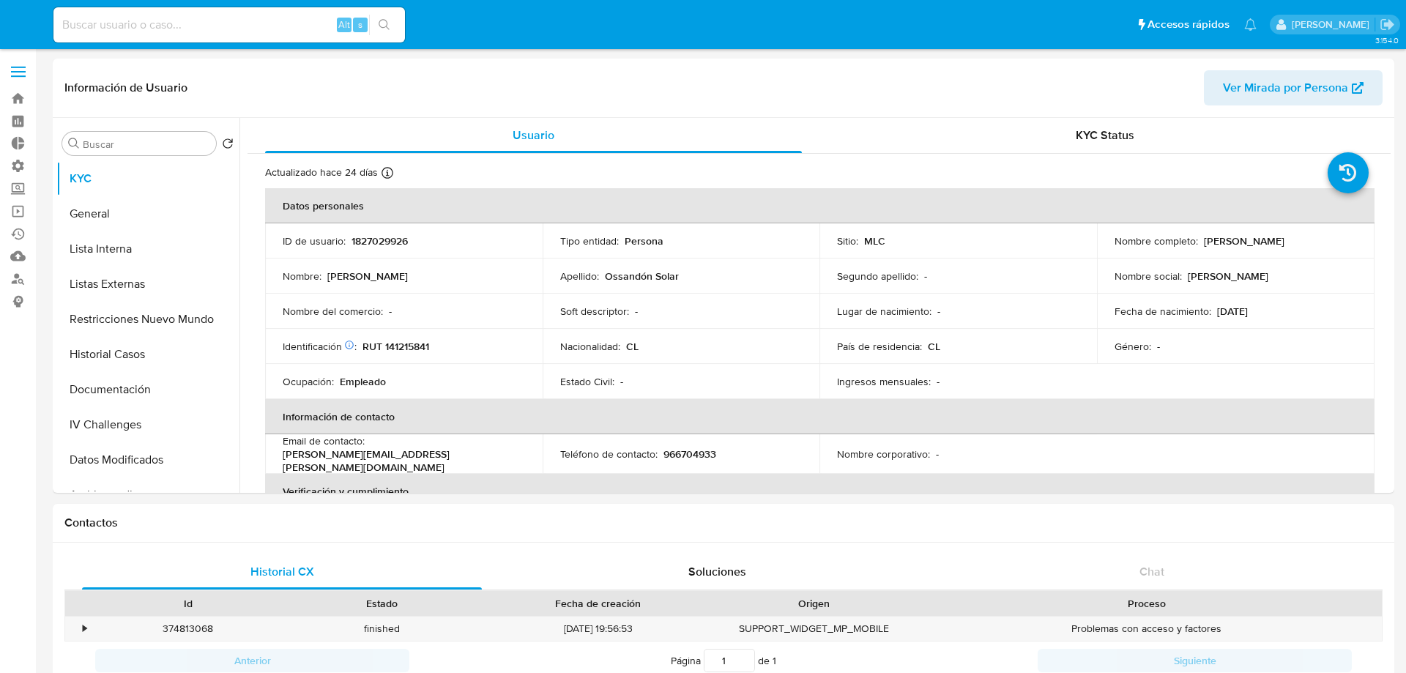
select select "10"
click at [129, 362] on button "Historial Casos" at bounding box center [141, 354] width 171 height 35
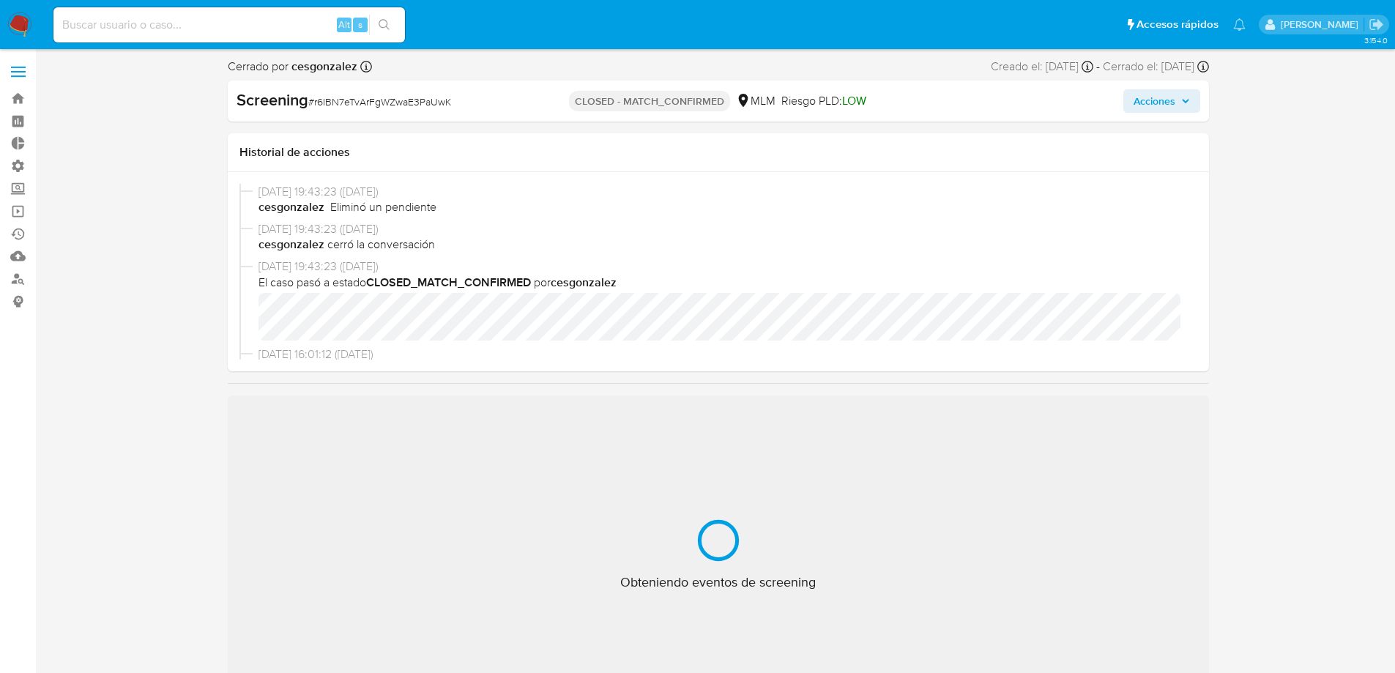
select select "10"
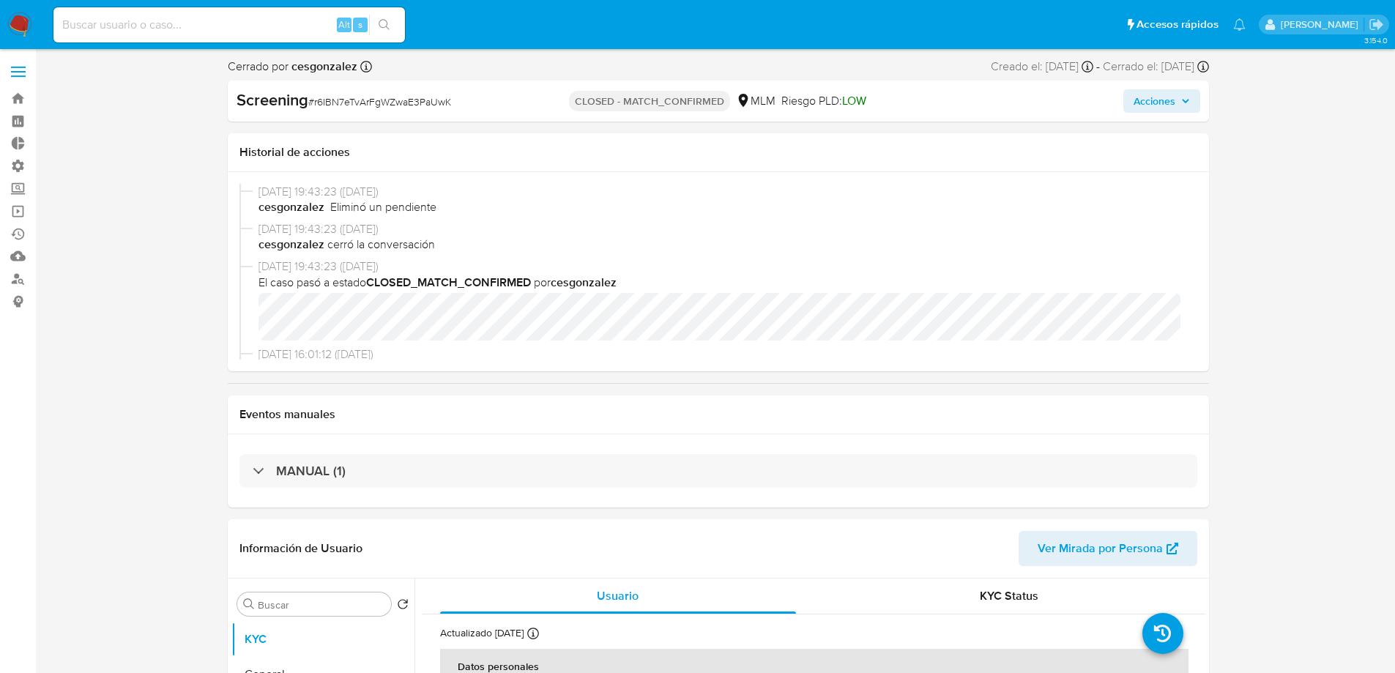
scroll to position [293, 0]
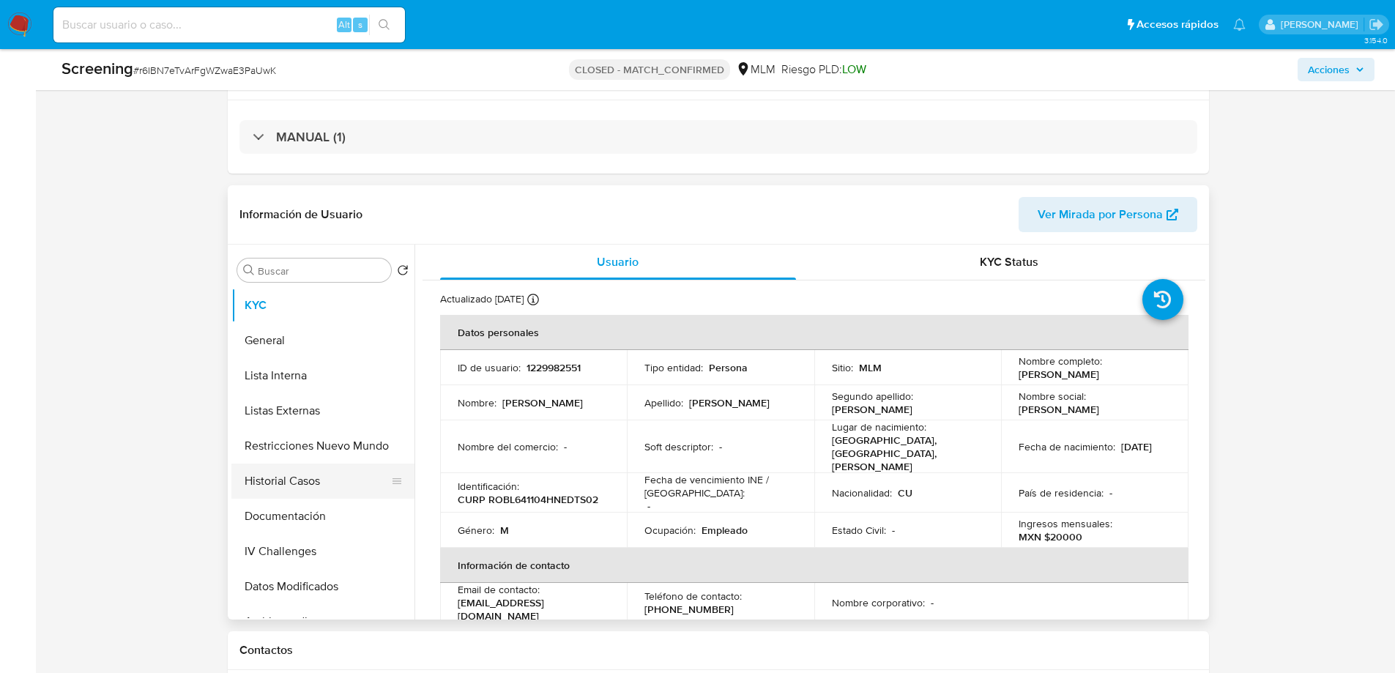
click at [302, 482] on button "Historial Casos" at bounding box center [316, 481] width 171 height 35
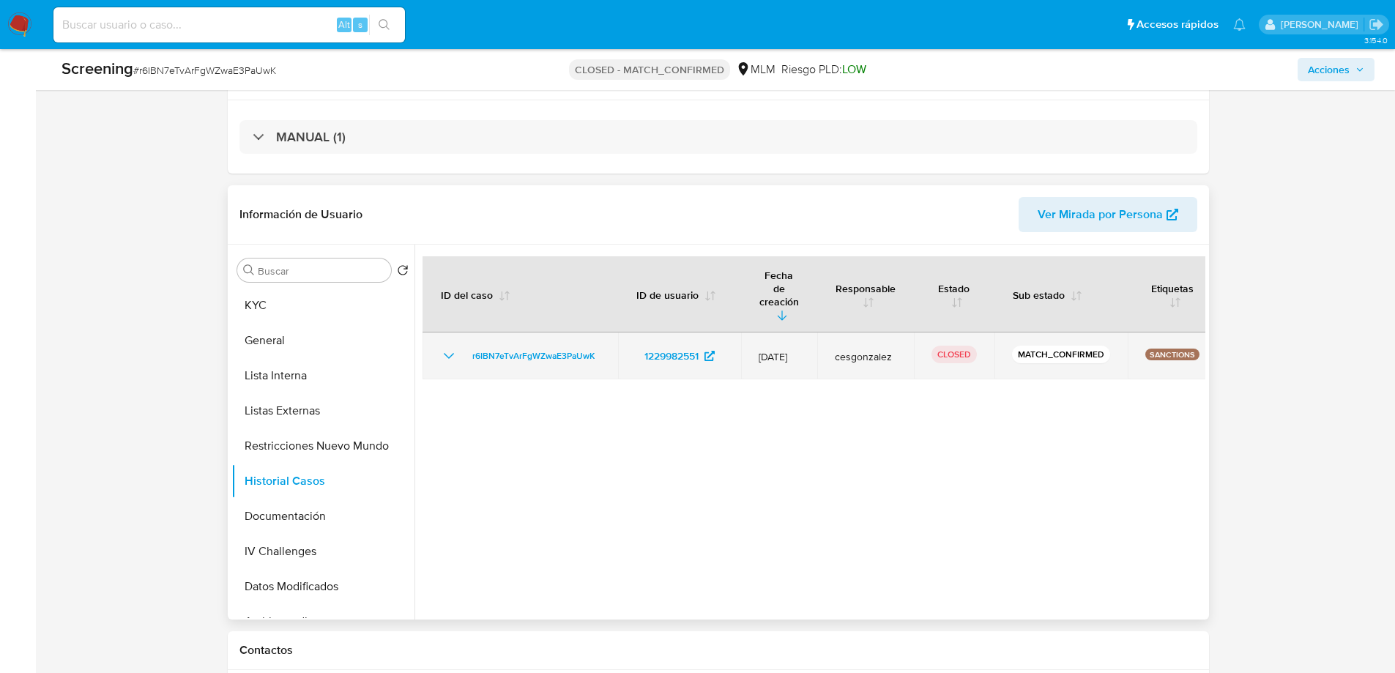
click at [449, 347] on icon "Mostrar/Ocultar" at bounding box center [449, 356] width 18 height 18
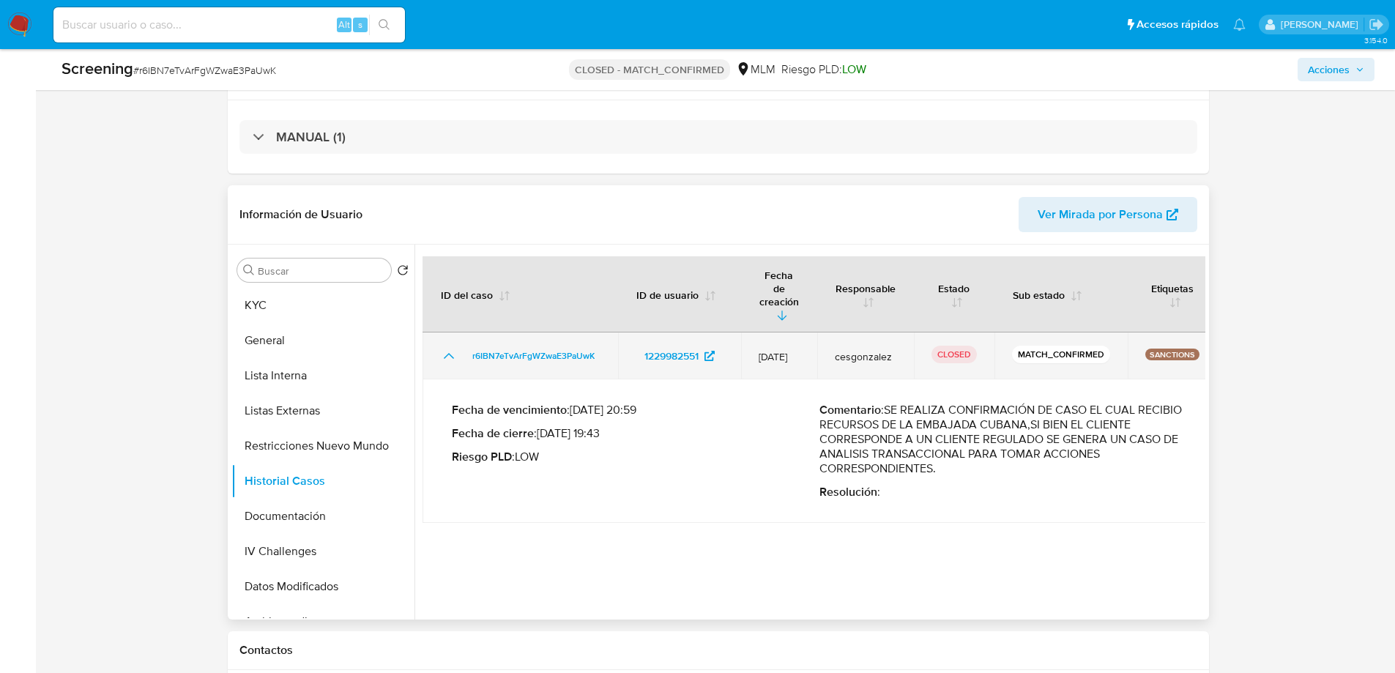
click at [445, 347] on icon "Mostrar/Ocultar" at bounding box center [449, 356] width 18 height 18
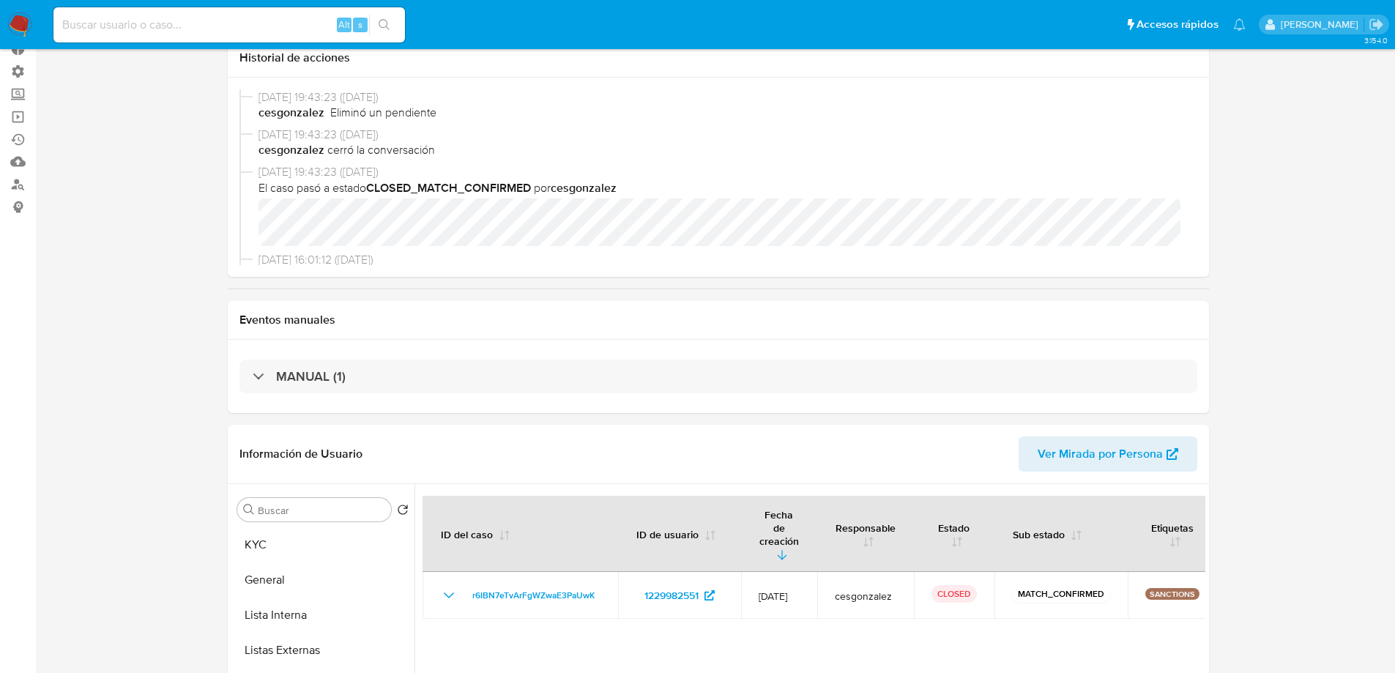
scroll to position [0, 0]
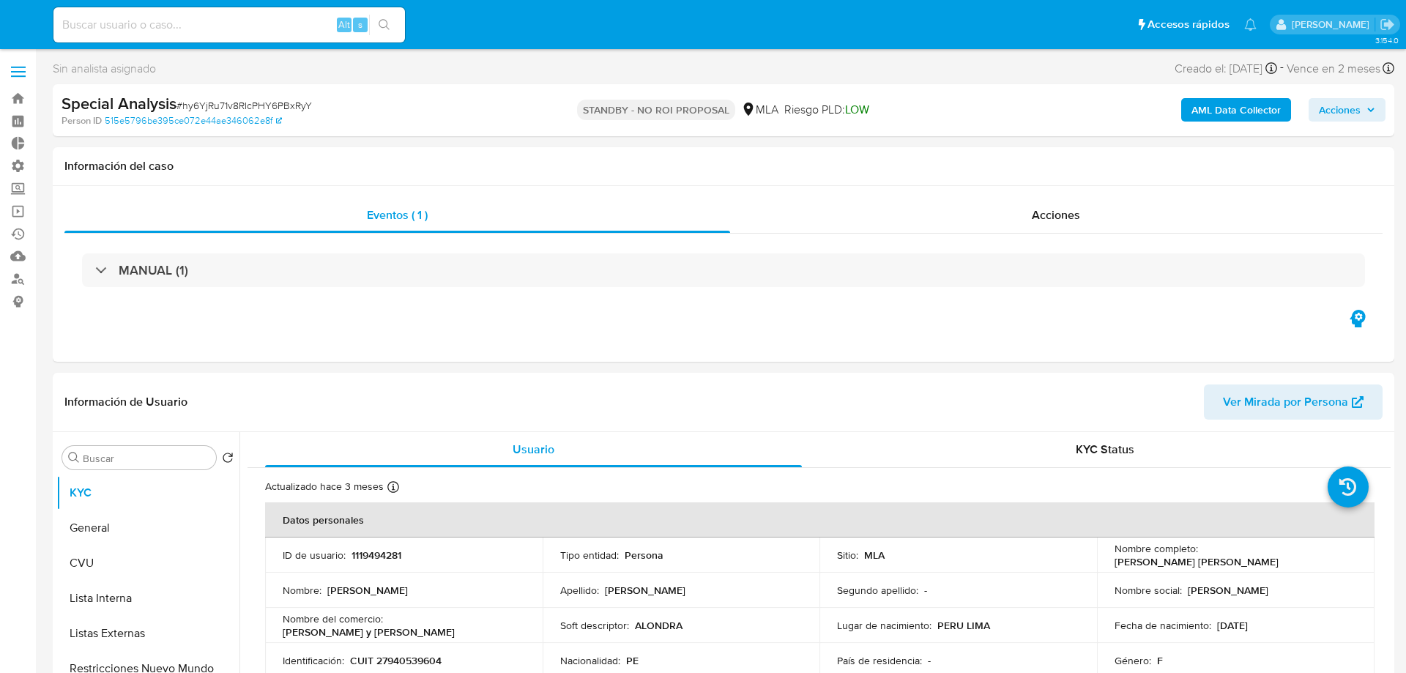
select select "10"
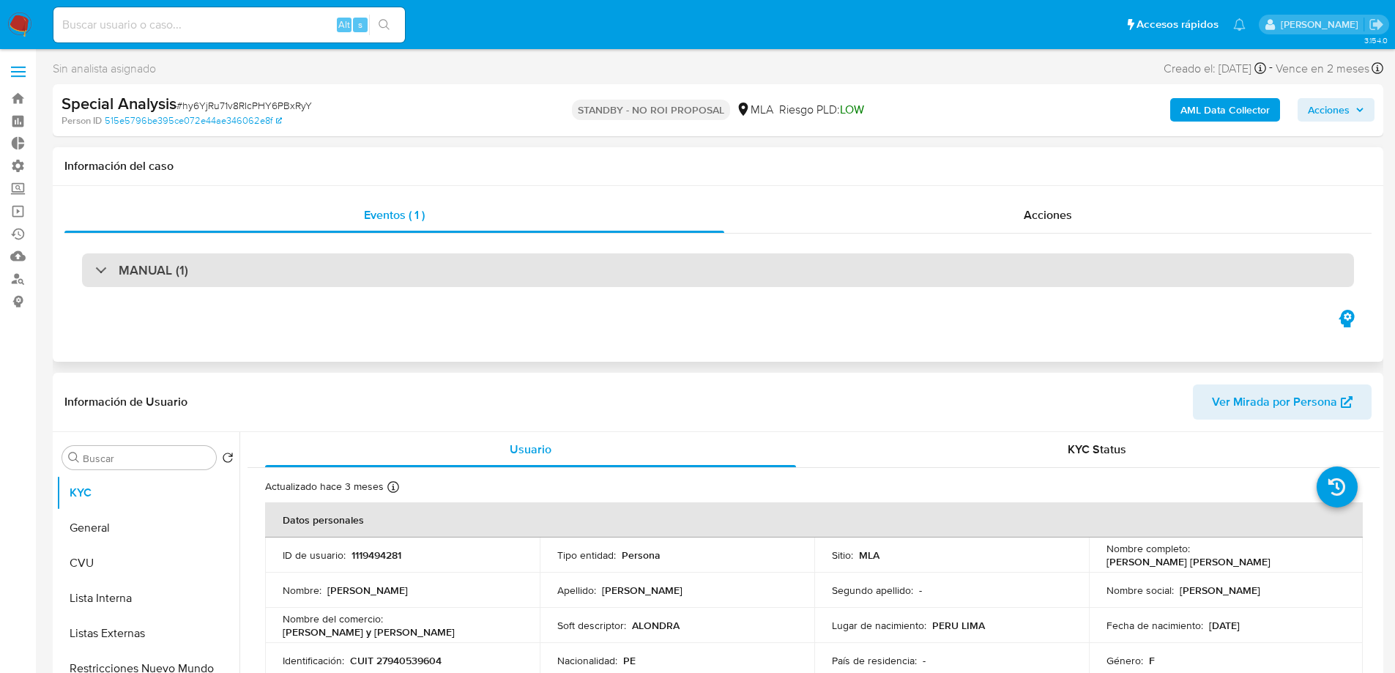
click at [436, 264] on div "MANUAL (1)" at bounding box center [718, 270] width 1272 height 34
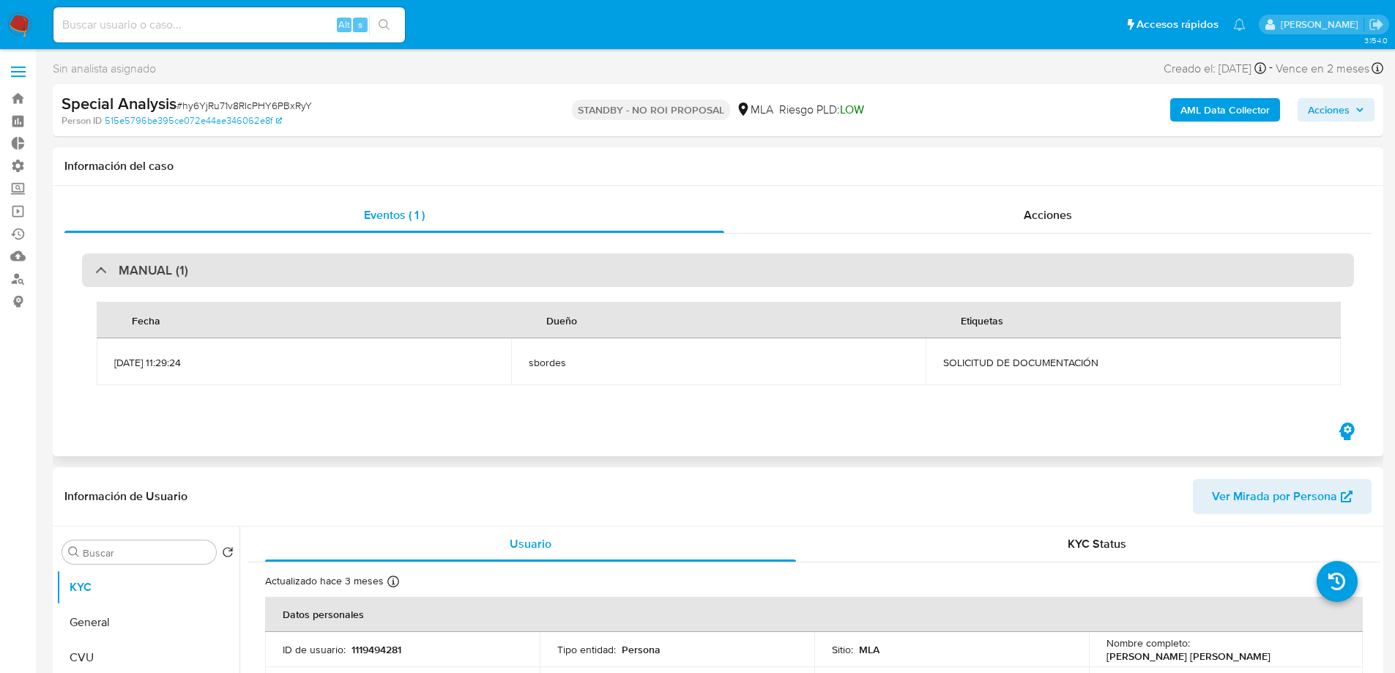
click at [436, 264] on div "MANUAL (1)" at bounding box center [718, 270] width 1272 height 34
